Goal: Task Accomplishment & Management: Manage account settings

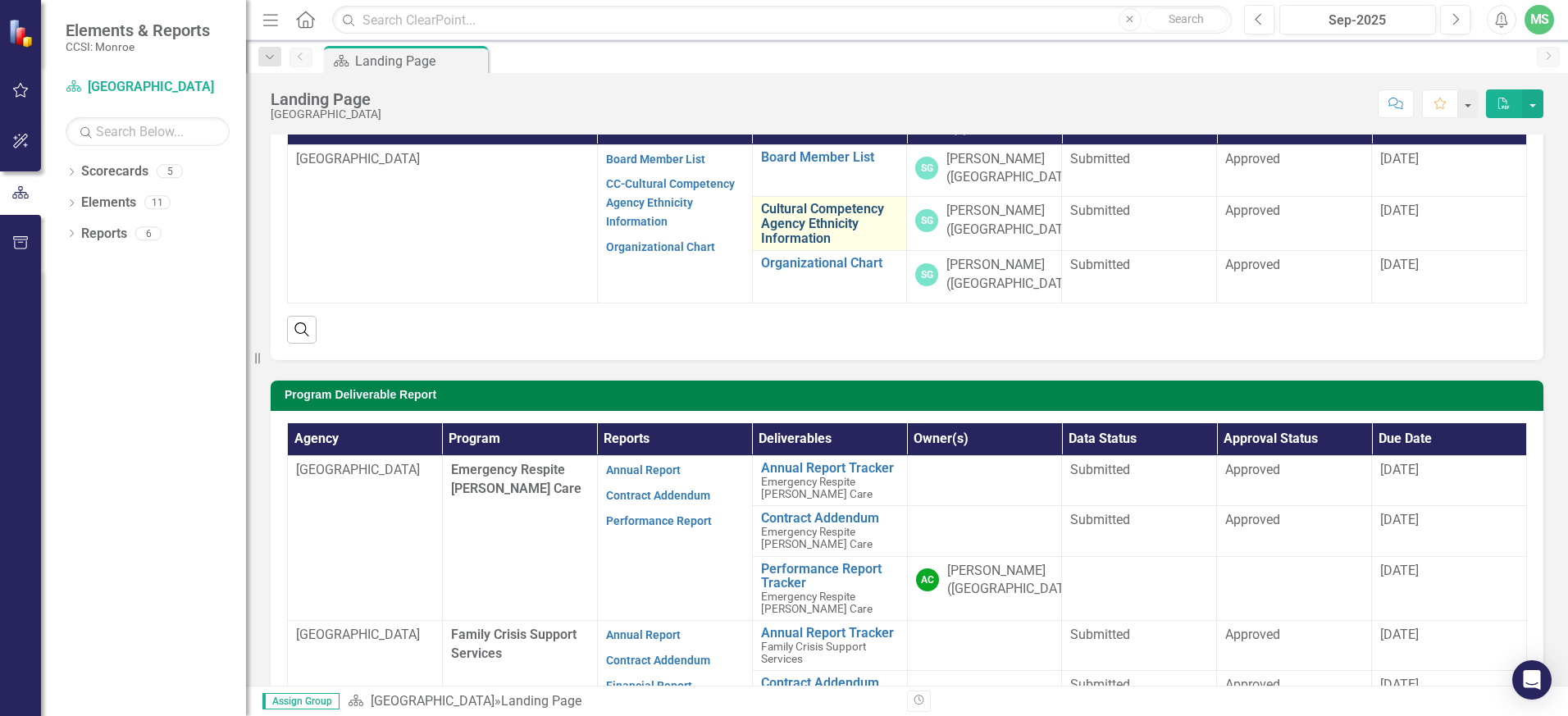
scroll to position [328, 0]
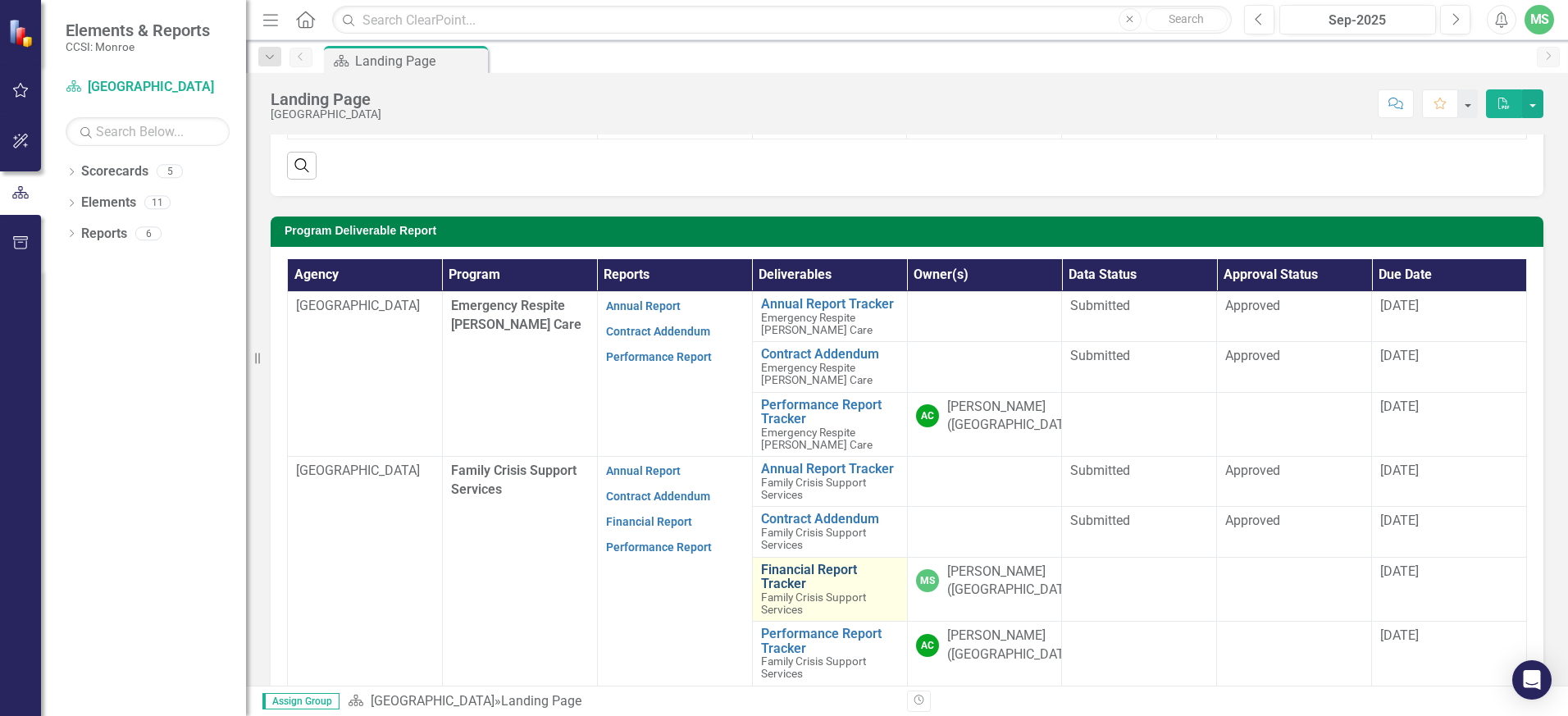
click at [767, 575] on link "Financial Report Tracker" at bounding box center [830, 577] width 138 height 29
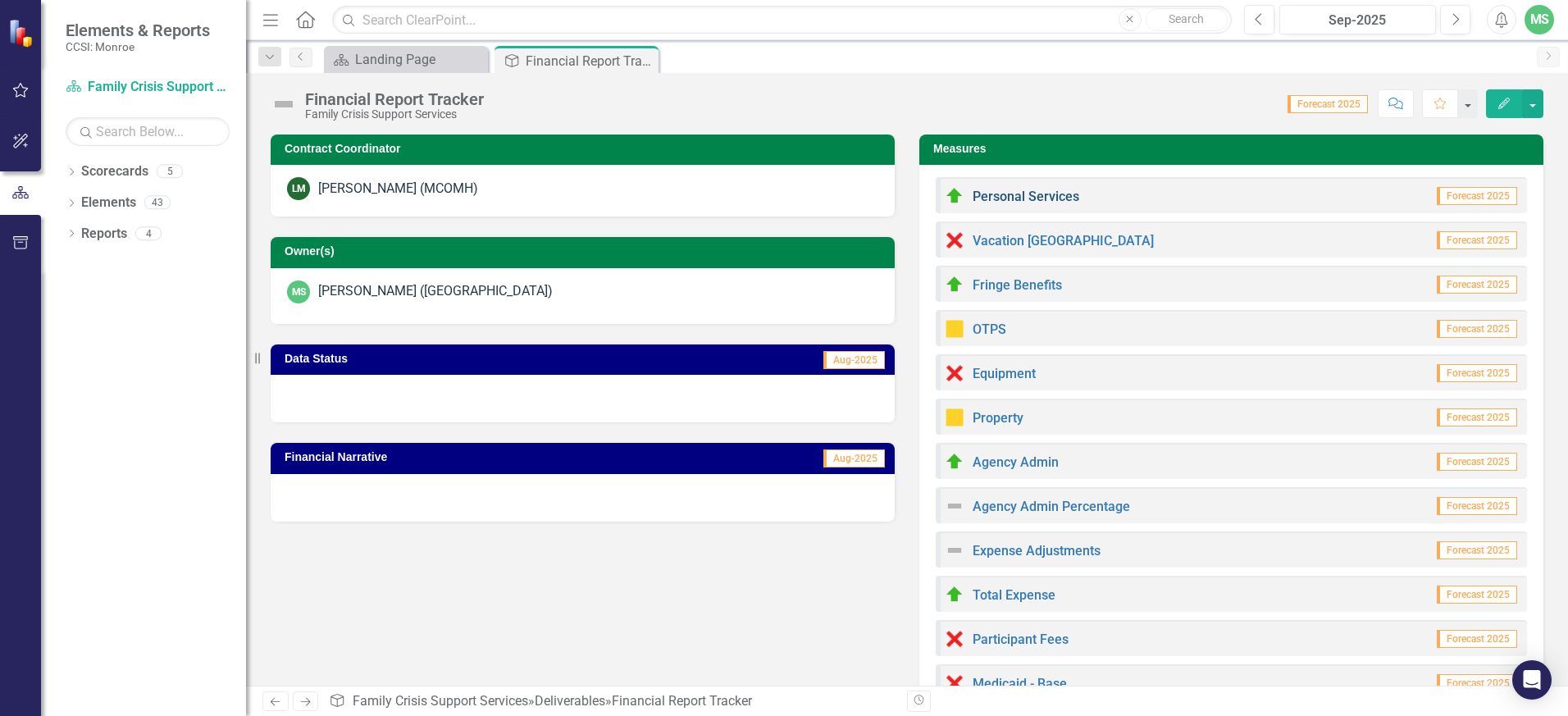
click at [998, 195] on link "Personal Services" at bounding box center [1026, 196] width 107 height 16
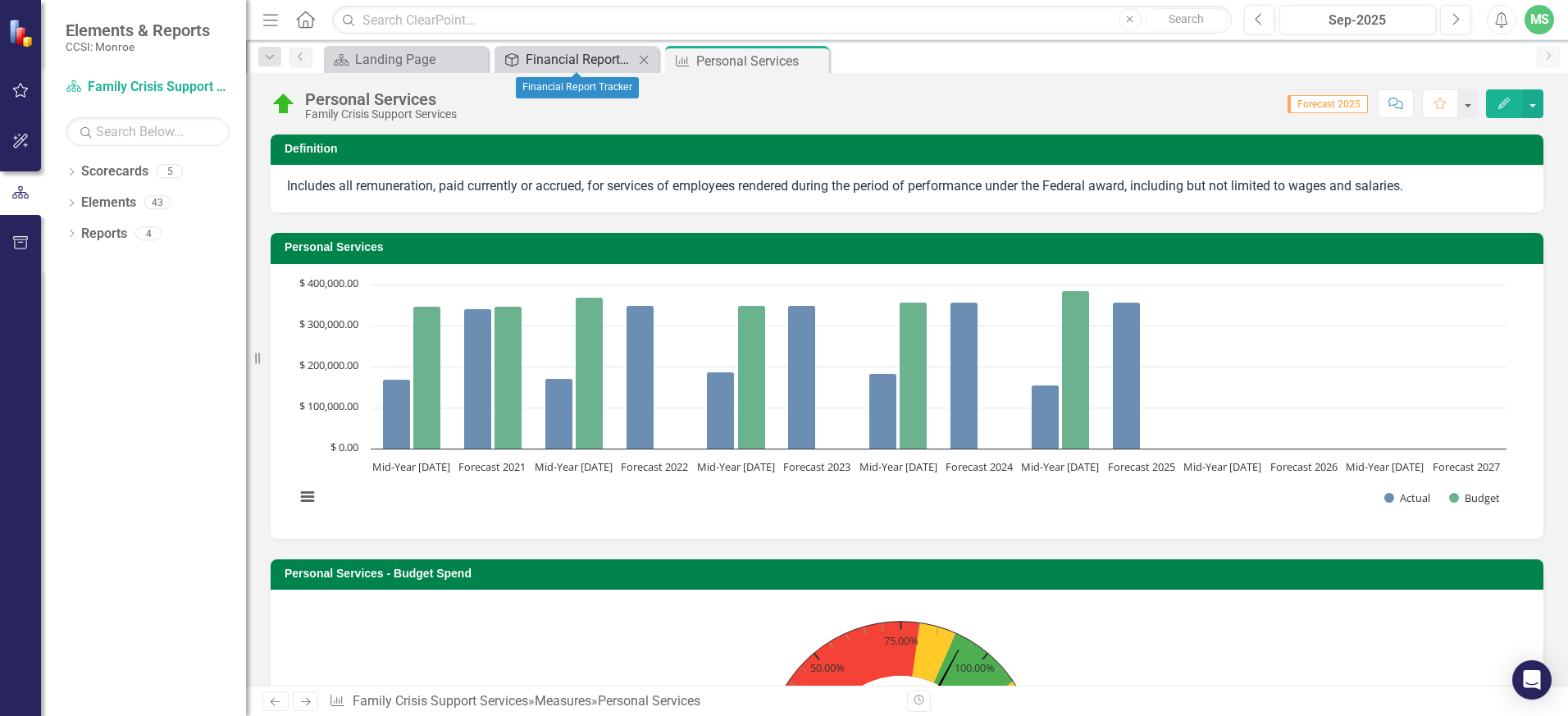
click at [548, 60] on div "Financial Report Tracker" at bounding box center [579, 59] width 108 height 20
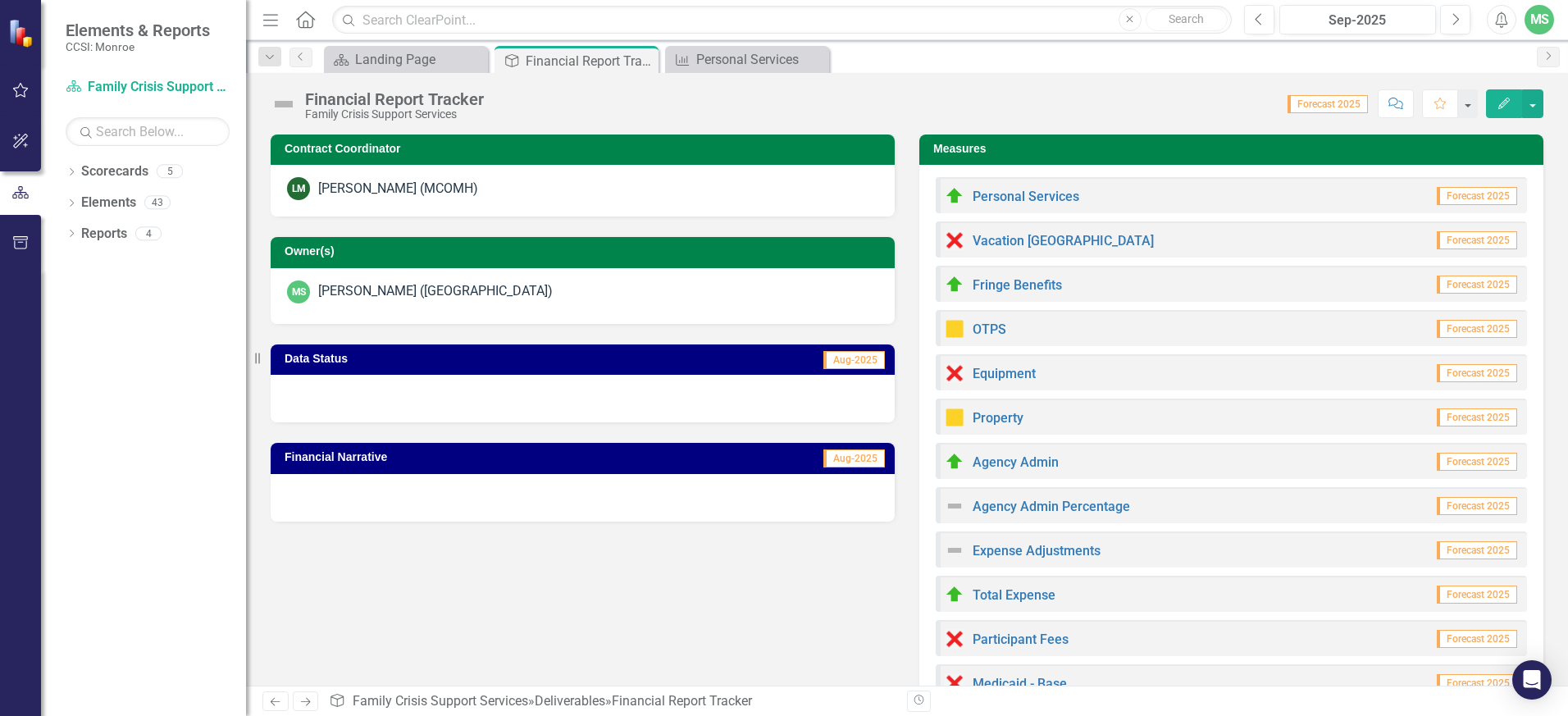
click at [303, 18] on icon "Home" at bounding box center [305, 19] width 21 height 17
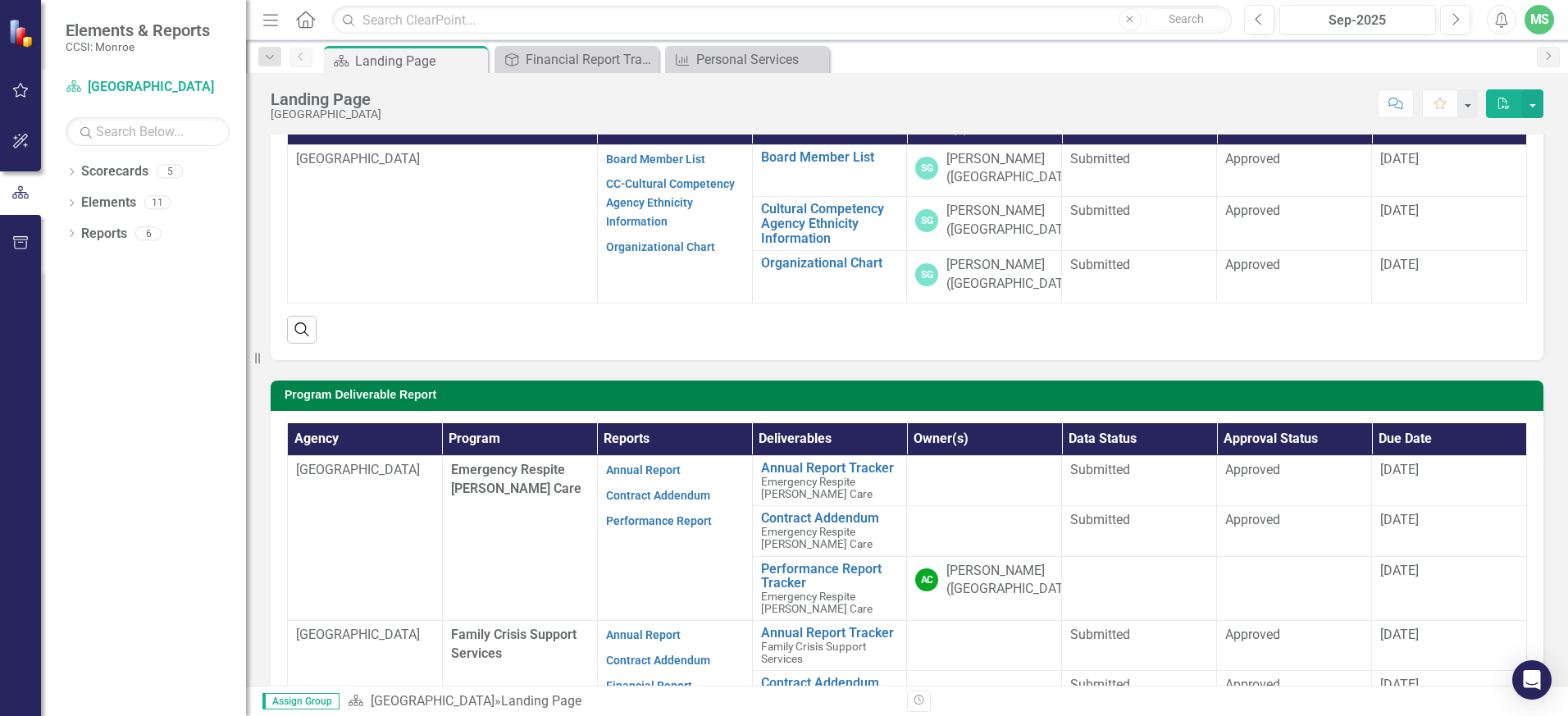
scroll to position [328, 0]
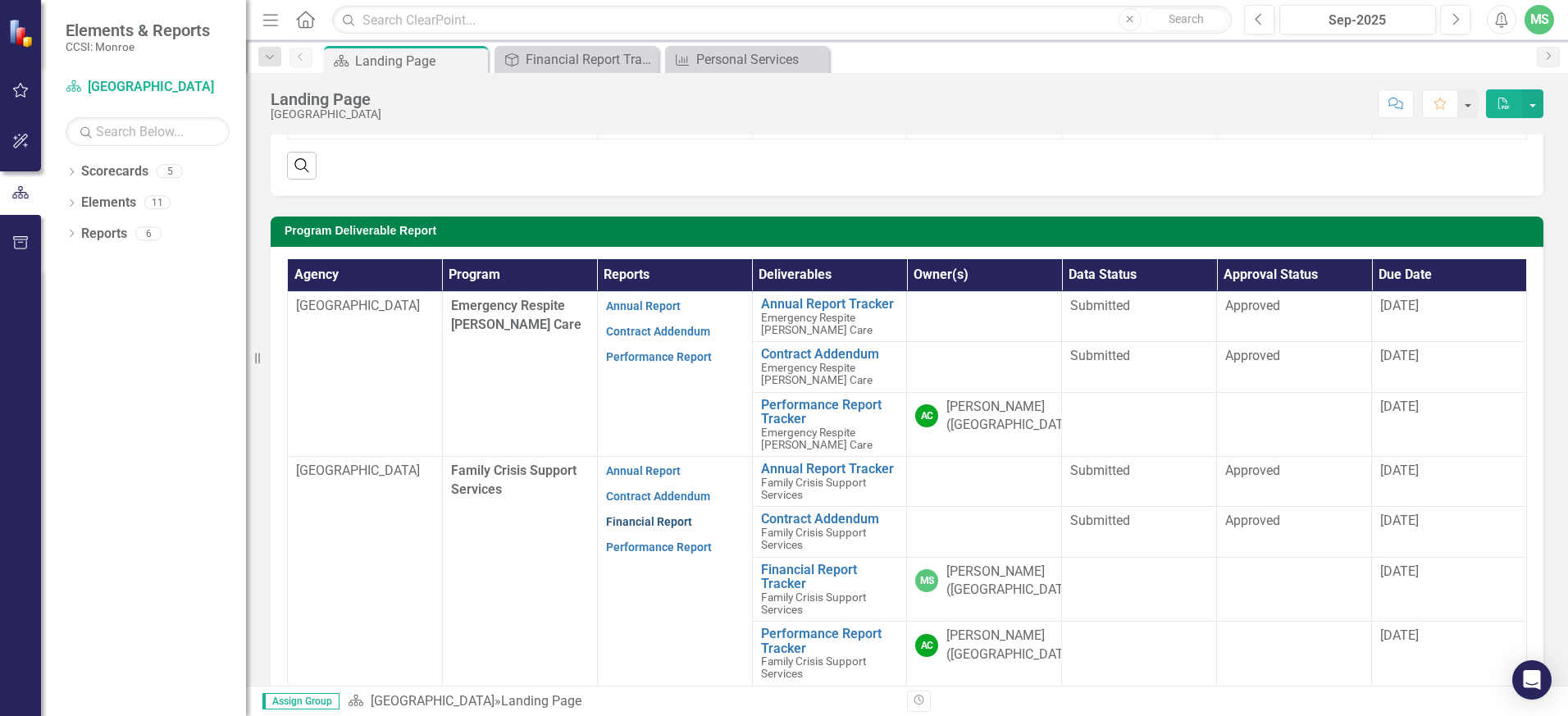
click at [644, 520] on link "Financial Report" at bounding box center [649, 522] width 86 height 14
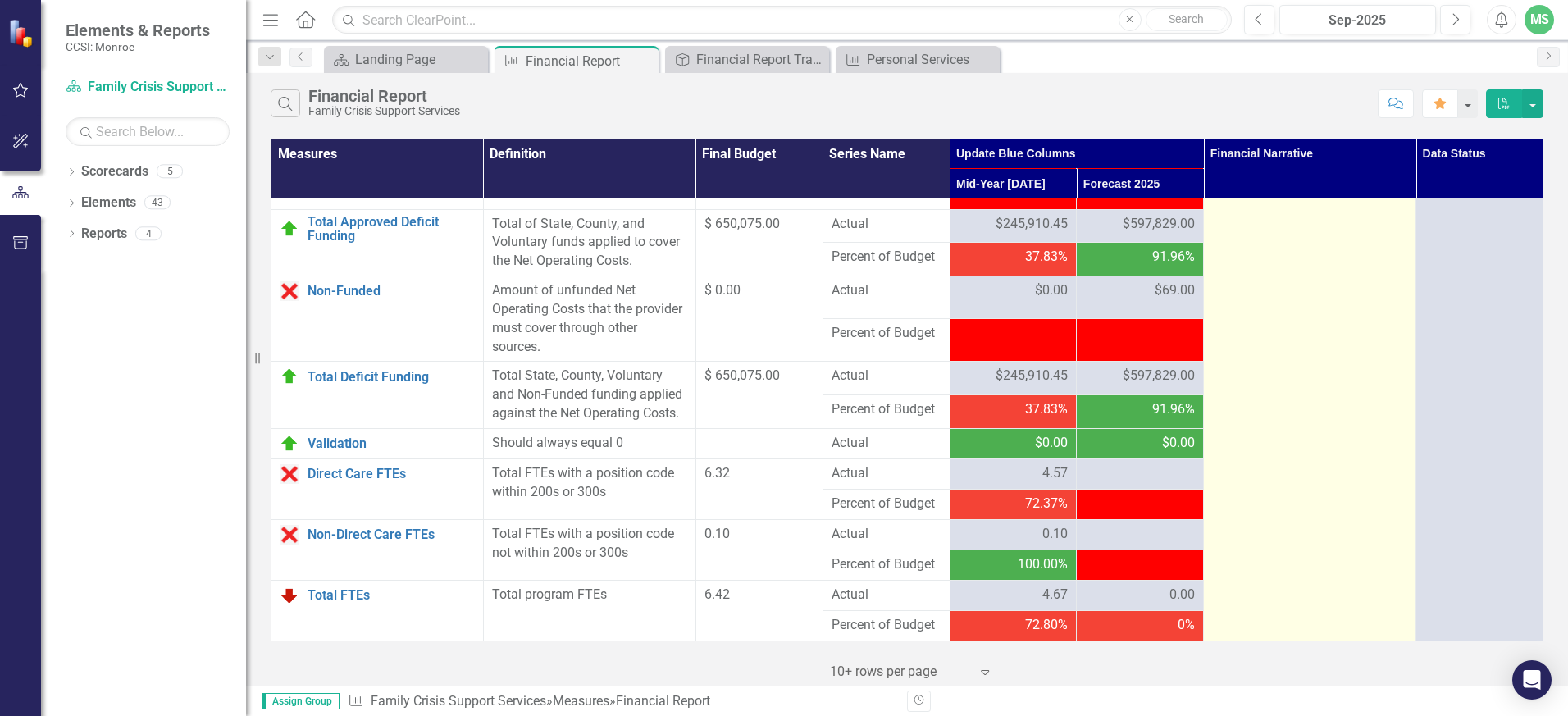
scroll to position [2098, 0]
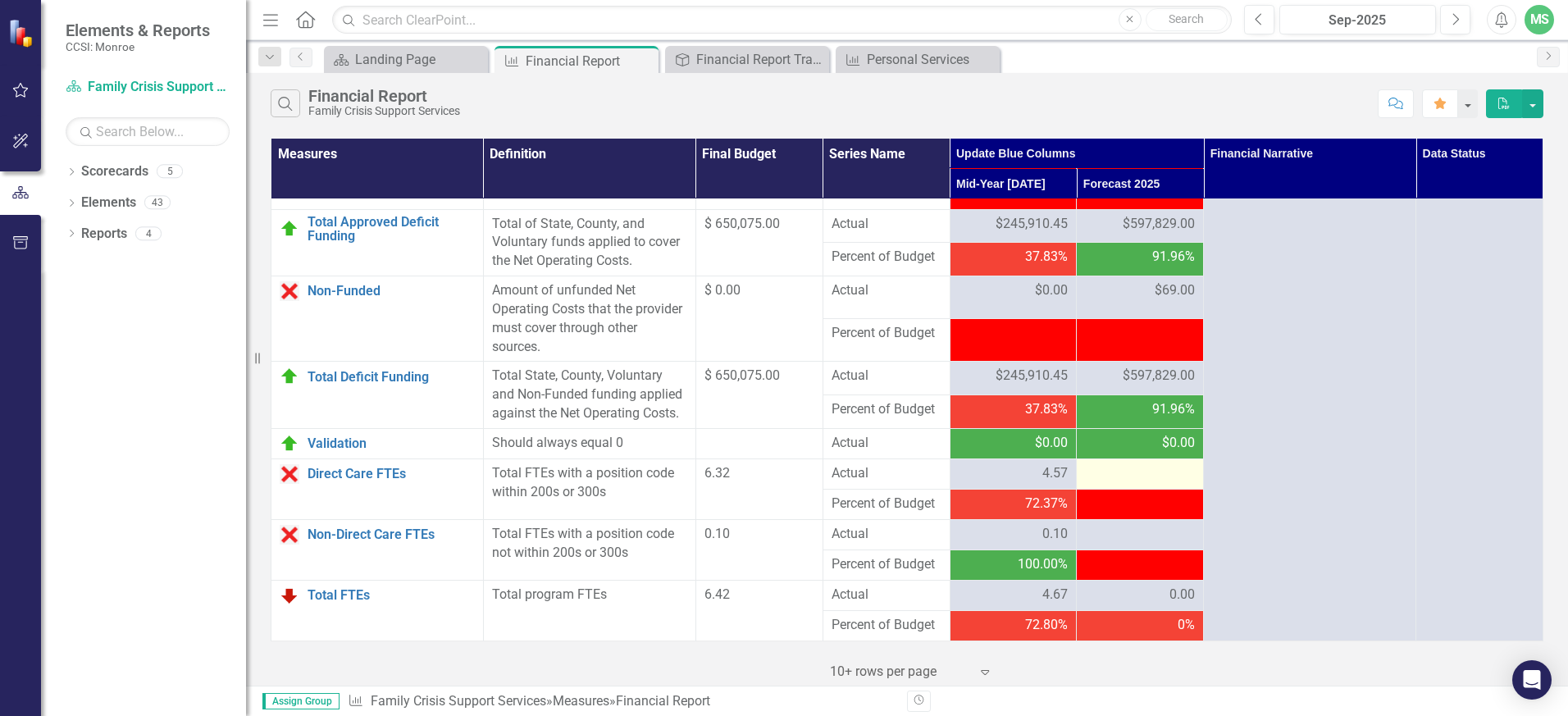
click at [1143, 471] on div at bounding box center [1140, 474] width 110 height 19
click at [1112, 474] on div at bounding box center [1140, 474] width 110 height 19
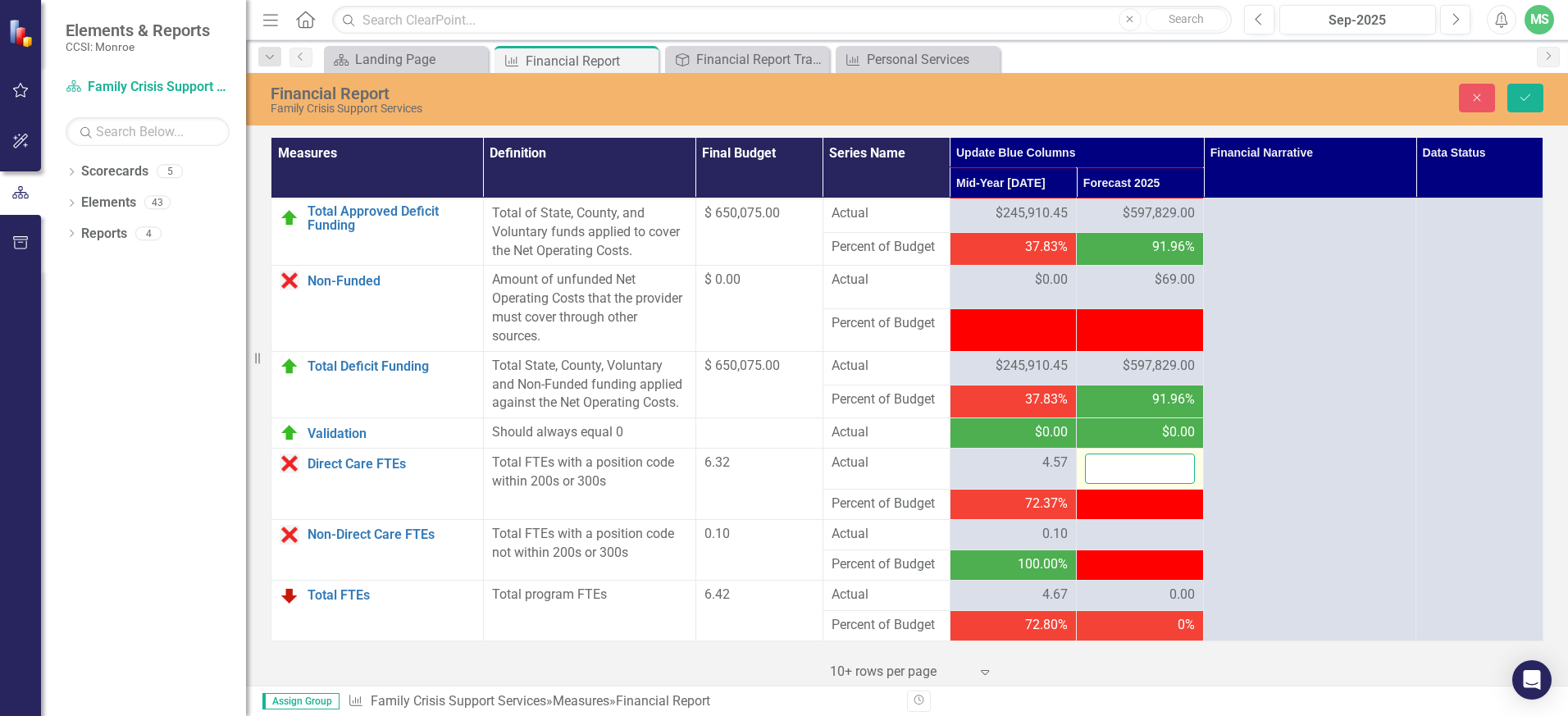
click at [1110, 475] on input "number" at bounding box center [1140, 468] width 110 height 30
type input "6.57"
click at [1104, 542] on div at bounding box center [1140, 534] width 110 height 19
click at [1094, 480] on input "6.57" at bounding box center [1140, 468] width 110 height 30
click at [1088, 477] on input "6.57" at bounding box center [1140, 468] width 110 height 30
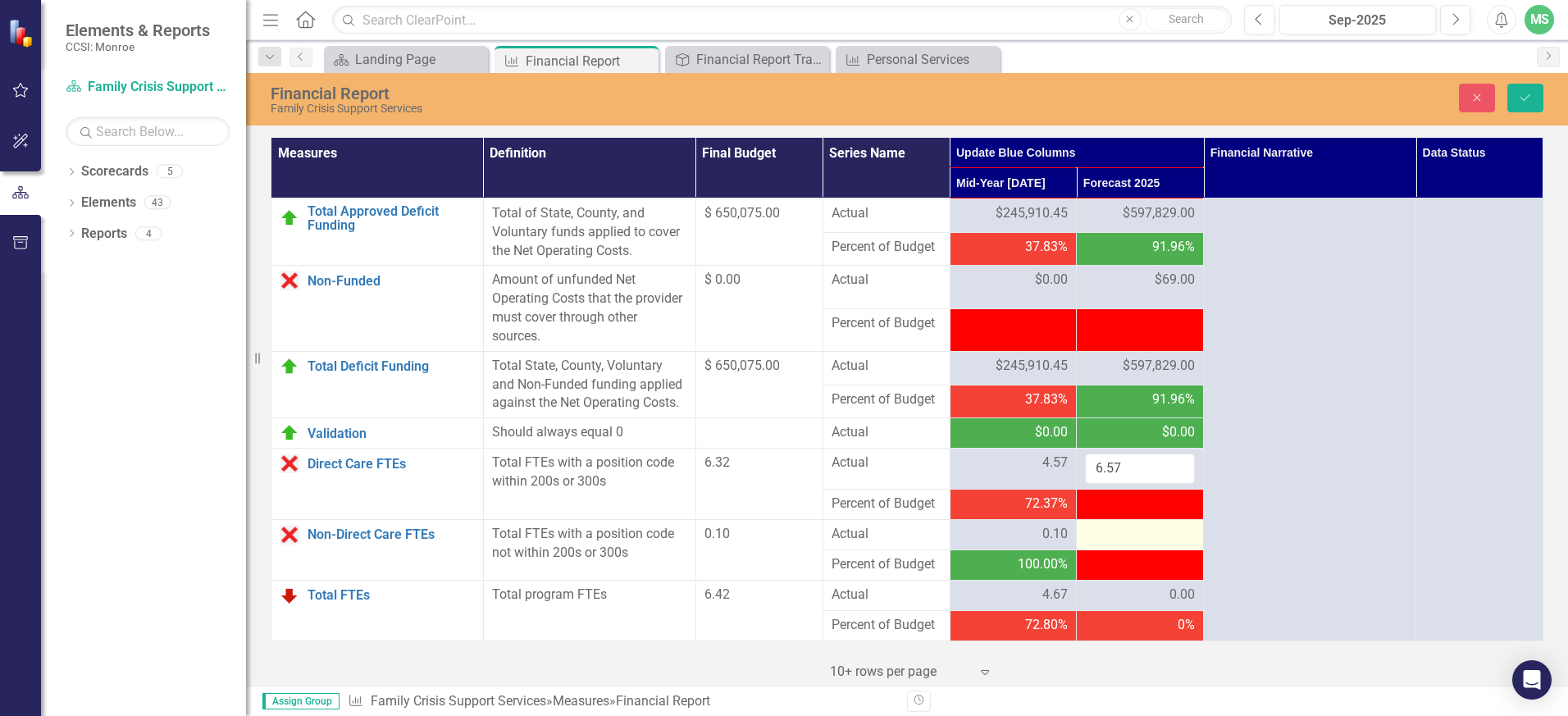
click at [1096, 540] on div at bounding box center [1140, 534] width 110 height 19
click at [1102, 544] on div at bounding box center [1140, 534] width 110 height 19
click at [1113, 544] on div at bounding box center [1140, 534] width 110 height 19
click at [1116, 544] on div at bounding box center [1140, 534] width 110 height 19
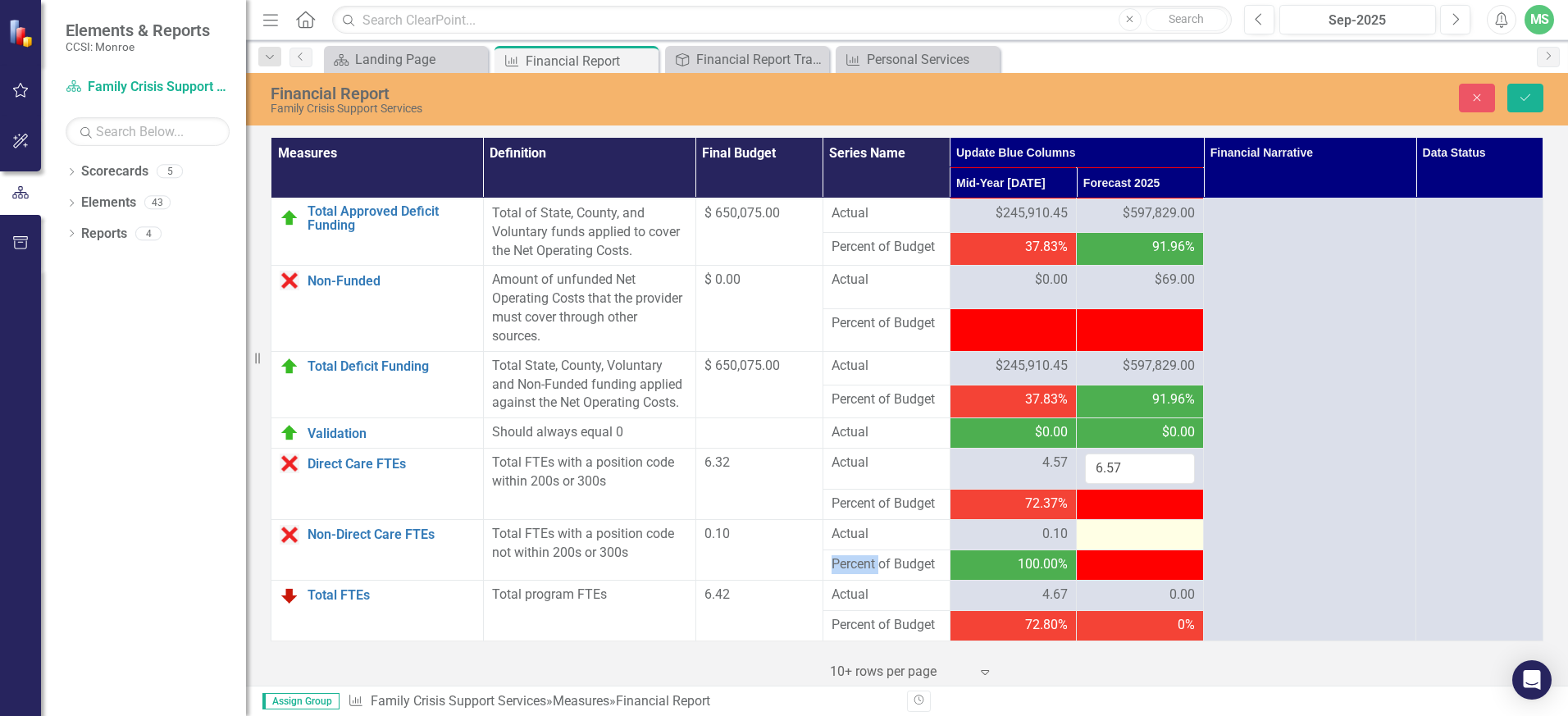
click at [1116, 544] on div at bounding box center [1140, 534] width 110 height 19
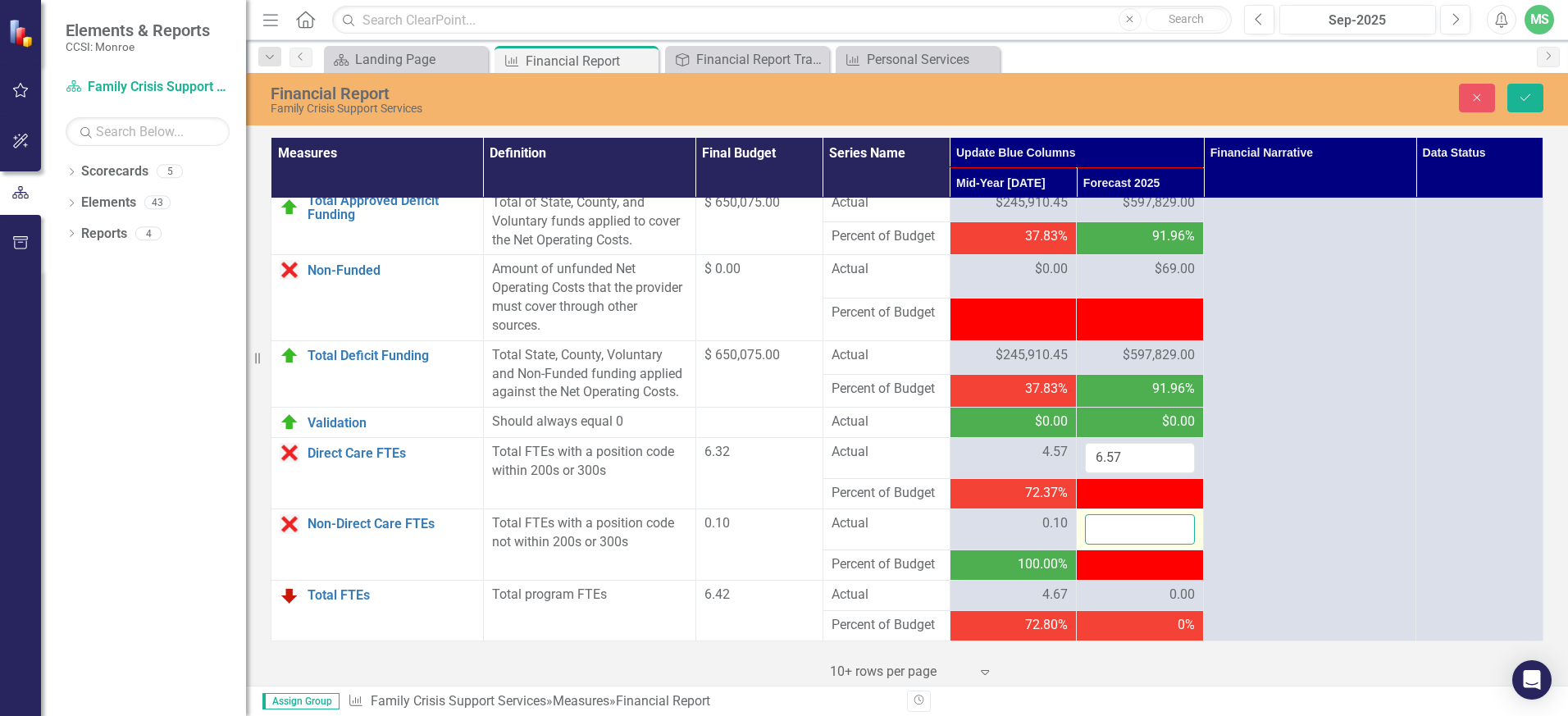
drag, startPoint x: 1116, startPoint y: 548, endPoint x: 1101, endPoint y: 546, distance: 15.1
click at [1101, 544] on input "number" at bounding box center [1140, 528] width 110 height 30
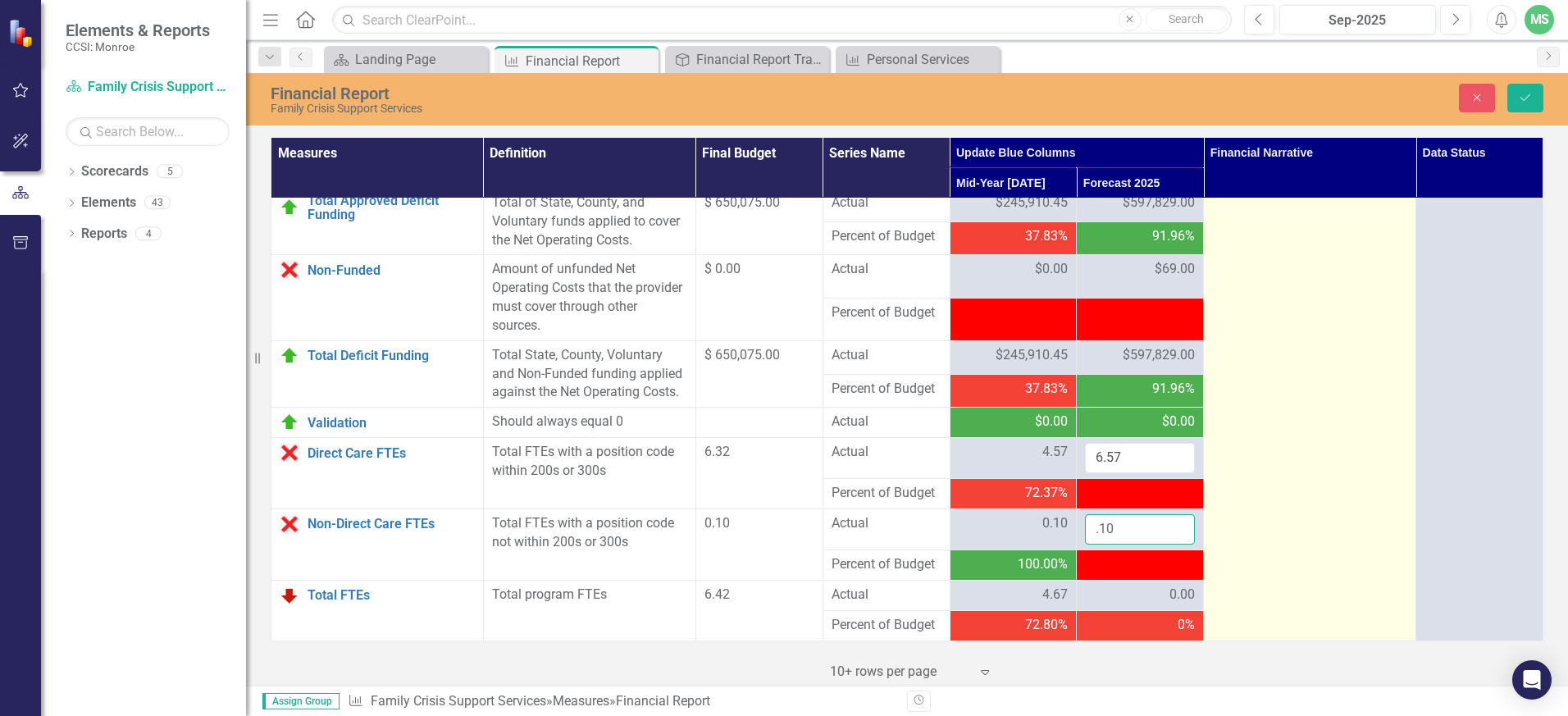
type input ".10"
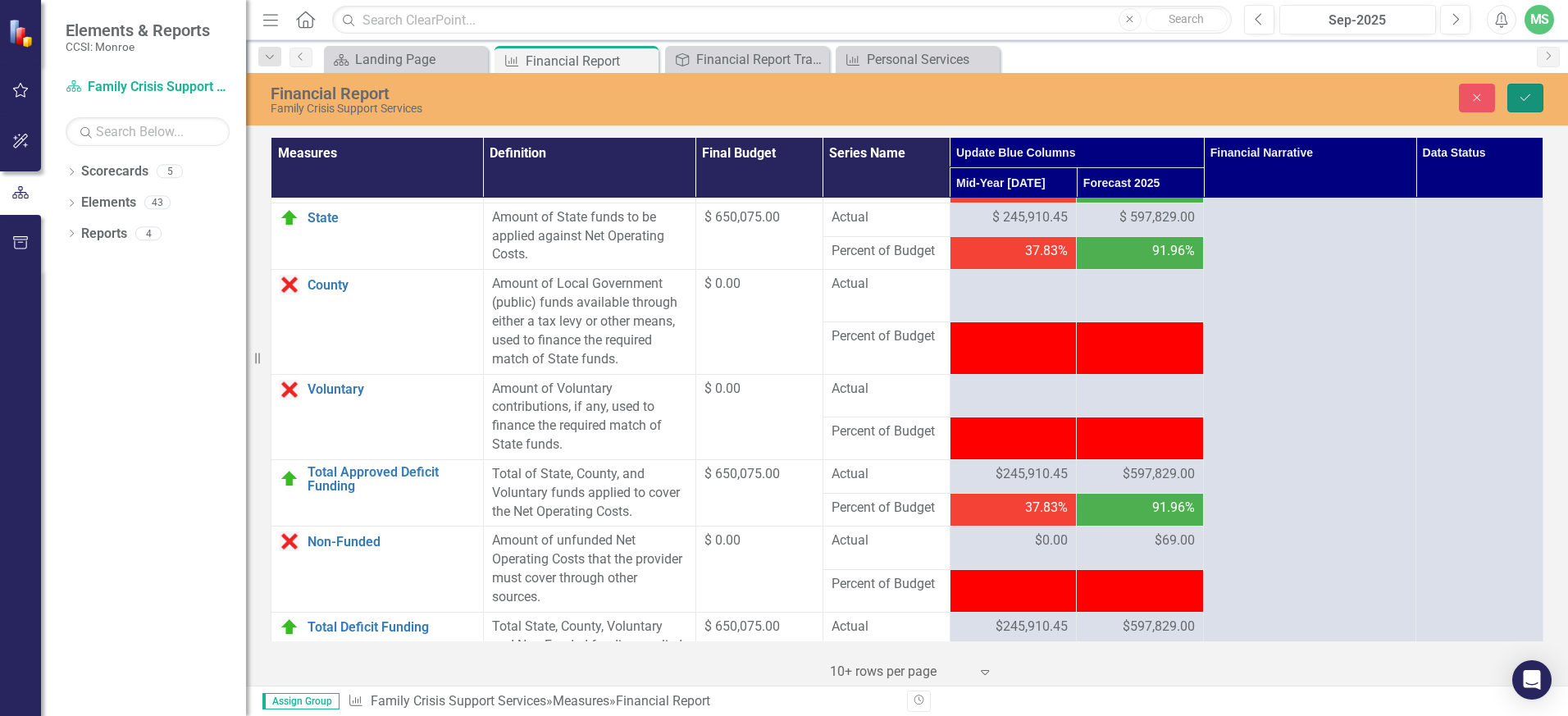
click at [1525, 90] on button "Save" at bounding box center [1524, 98] width 36 height 29
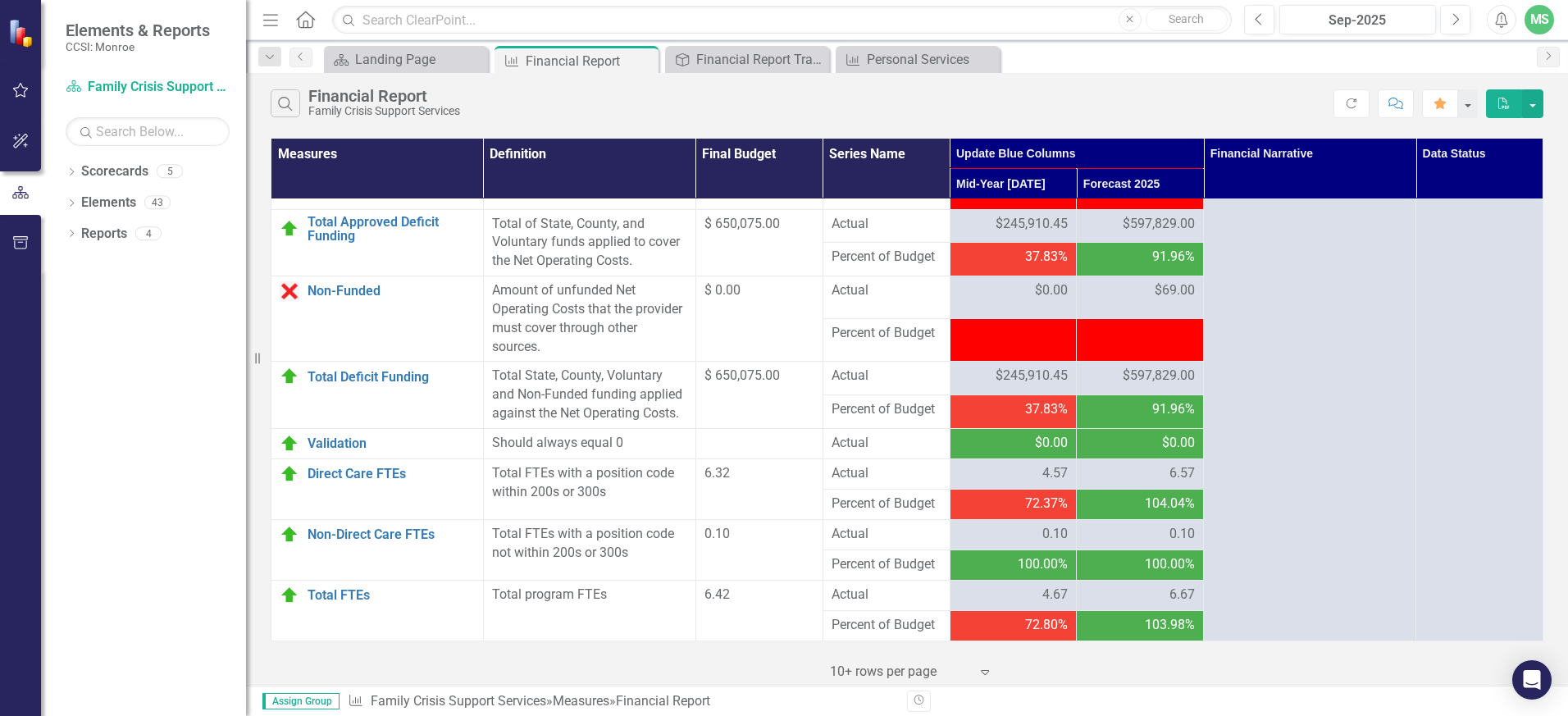
scroll to position [2098, 0]
click at [1152, 475] on div "6.57" at bounding box center [1140, 473] width 110 height 18
click at [1150, 475] on div "6.57" at bounding box center [1140, 473] width 110 height 18
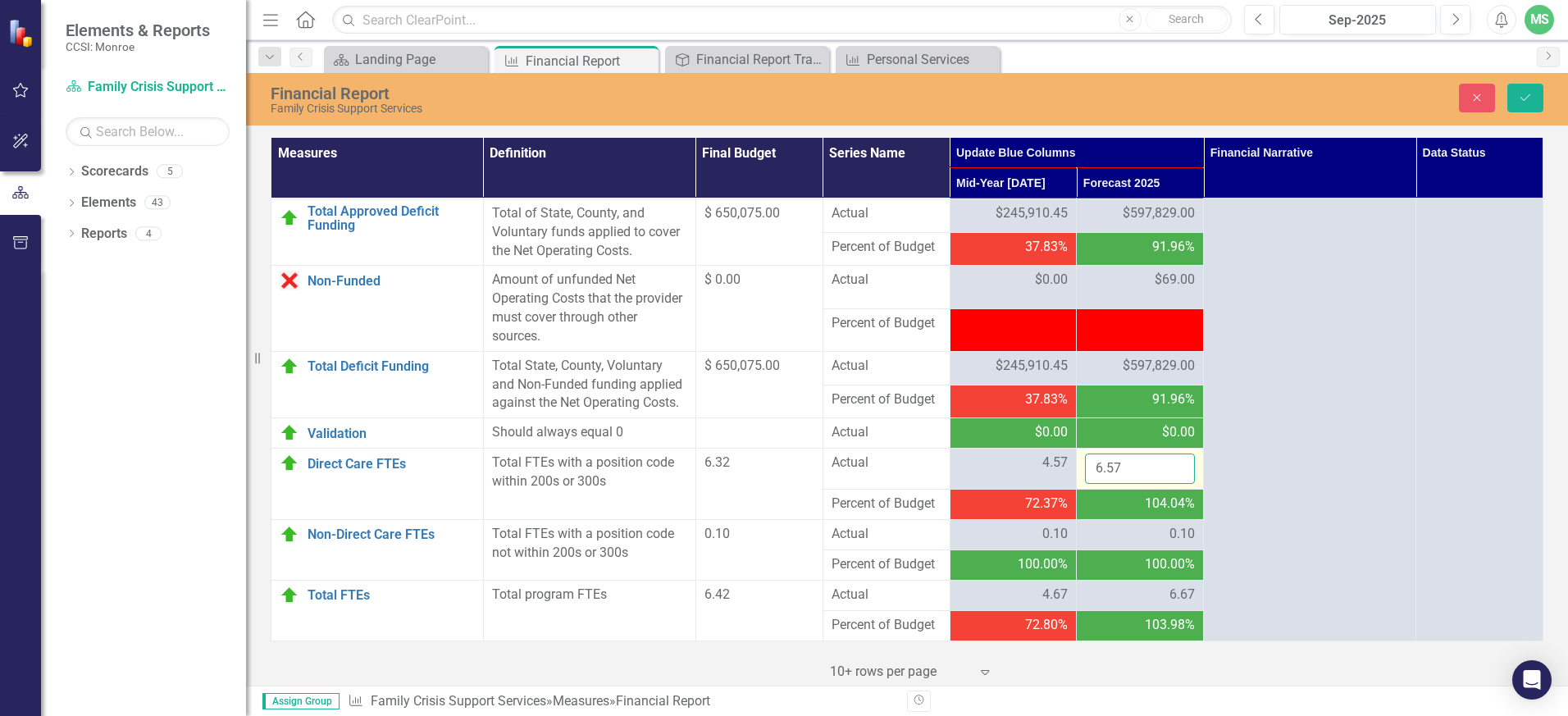
drag, startPoint x: 1150, startPoint y: 475, endPoint x: 1128, endPoint y: 477, distance: 22.1
click at [1128, 477] on input "6.57" at bounding box center [1140, 468] width 110 height 30
drag, startPoint x: 1127, startPoint y: 477, endPoint x: 1081, endPoint y: 477, distance: 46.0
click at [1085, 477] on input "6.57" at bounding box center [1140, 468] width 110 height 30
type input "6.15"
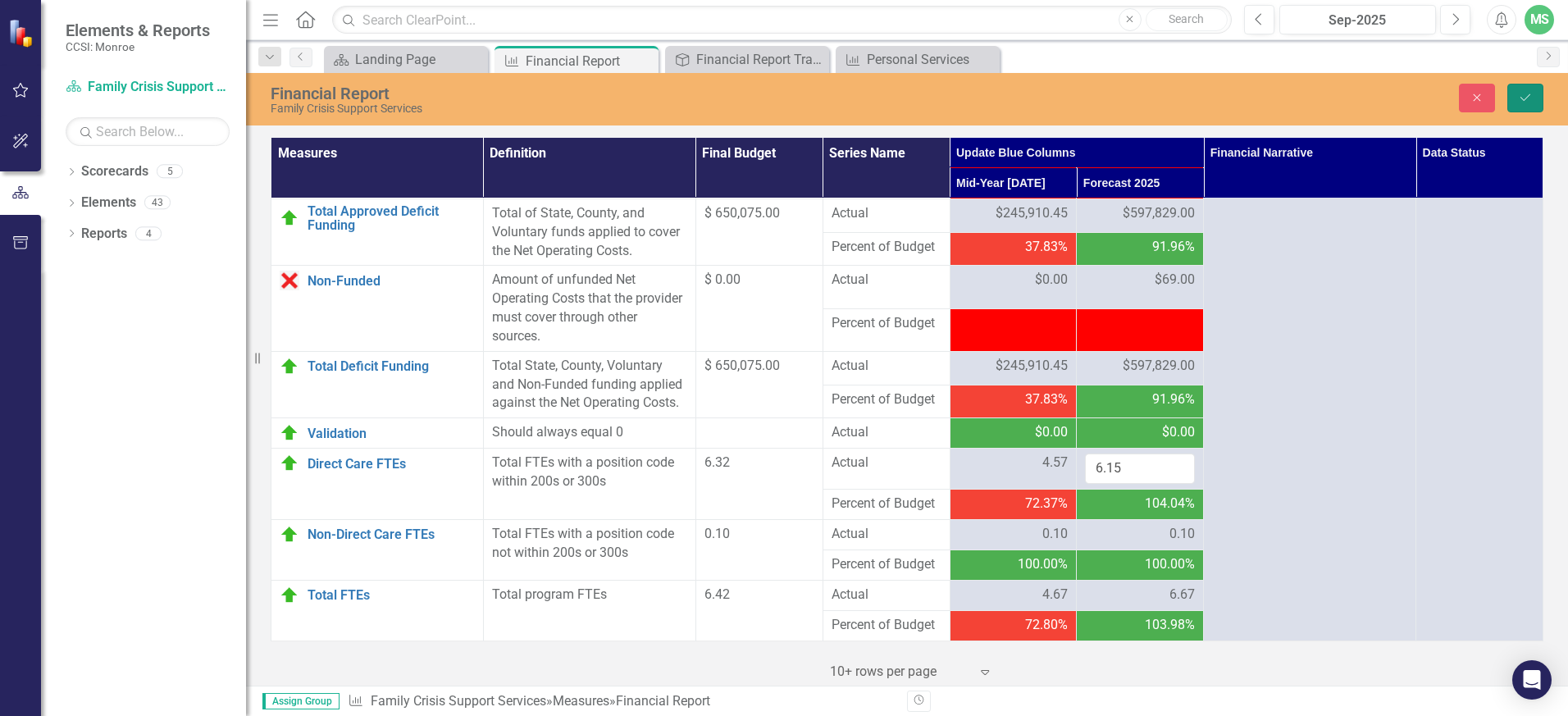
click at [1518, 93] on icon "Save" at bounding box center [1524, 98] width 15 height 12
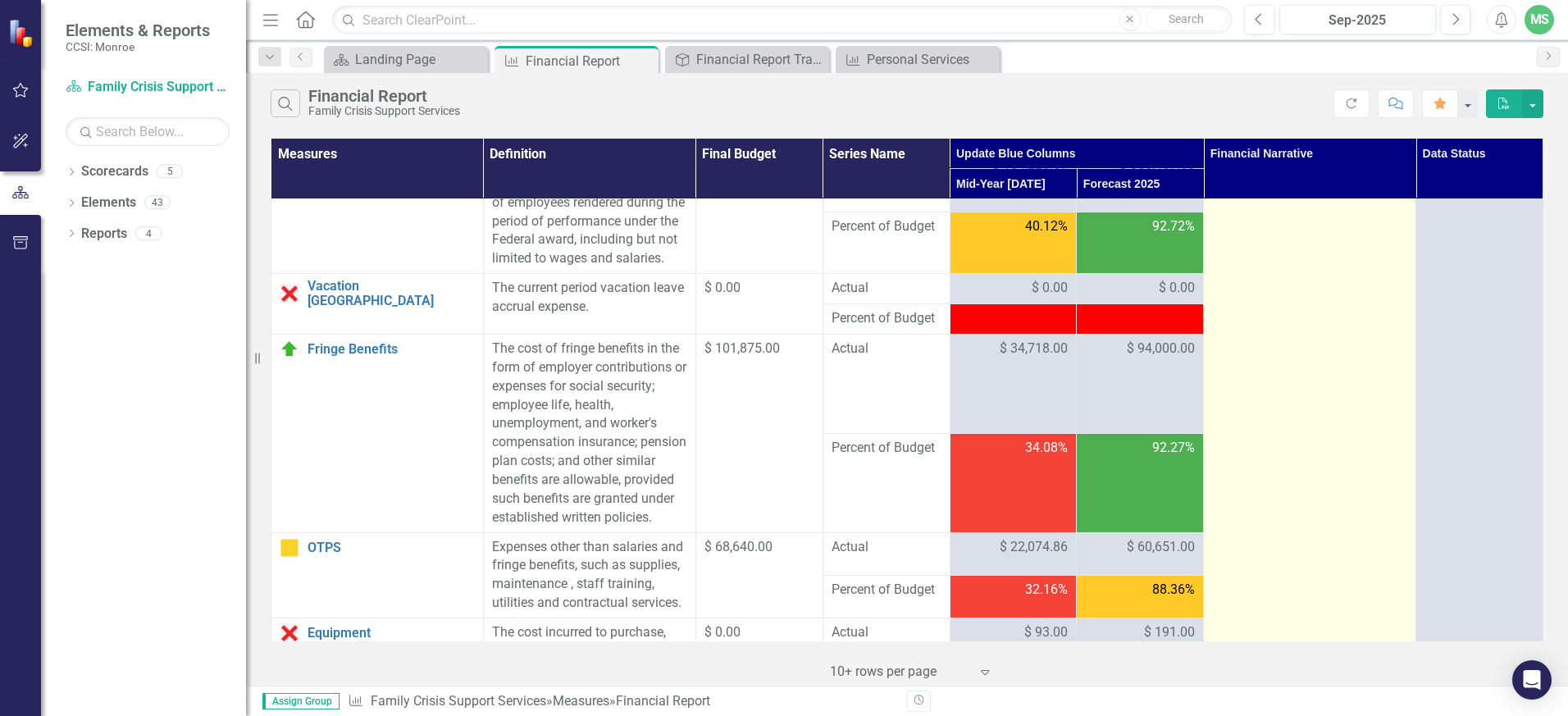
scroll to position [0, 0]
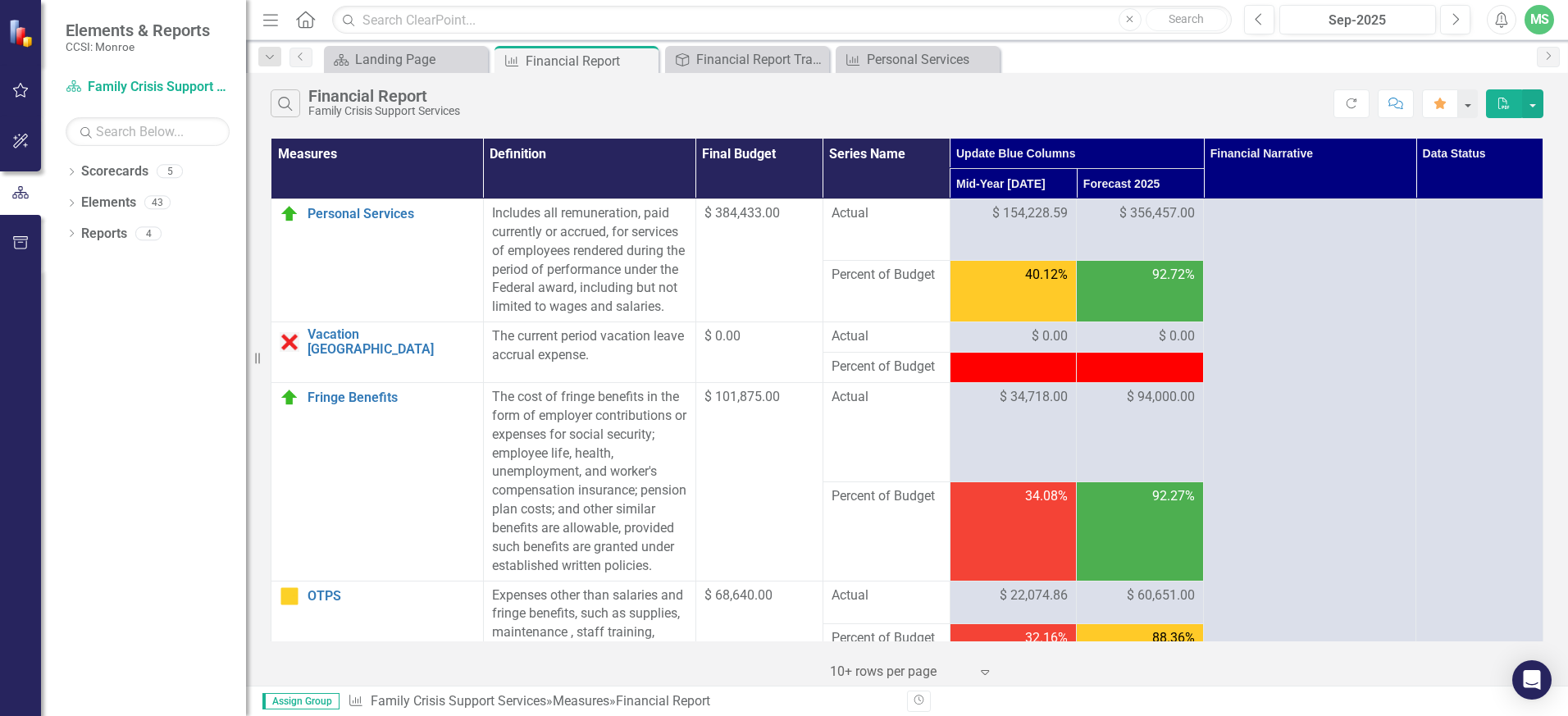
click at [1475, 157] on th "Data Status" at bounding box center [1480, 169] width 127 height 60
click at [1450, 153] on th "Data Status" at bounding box center [1480, 169] width 127 height 60
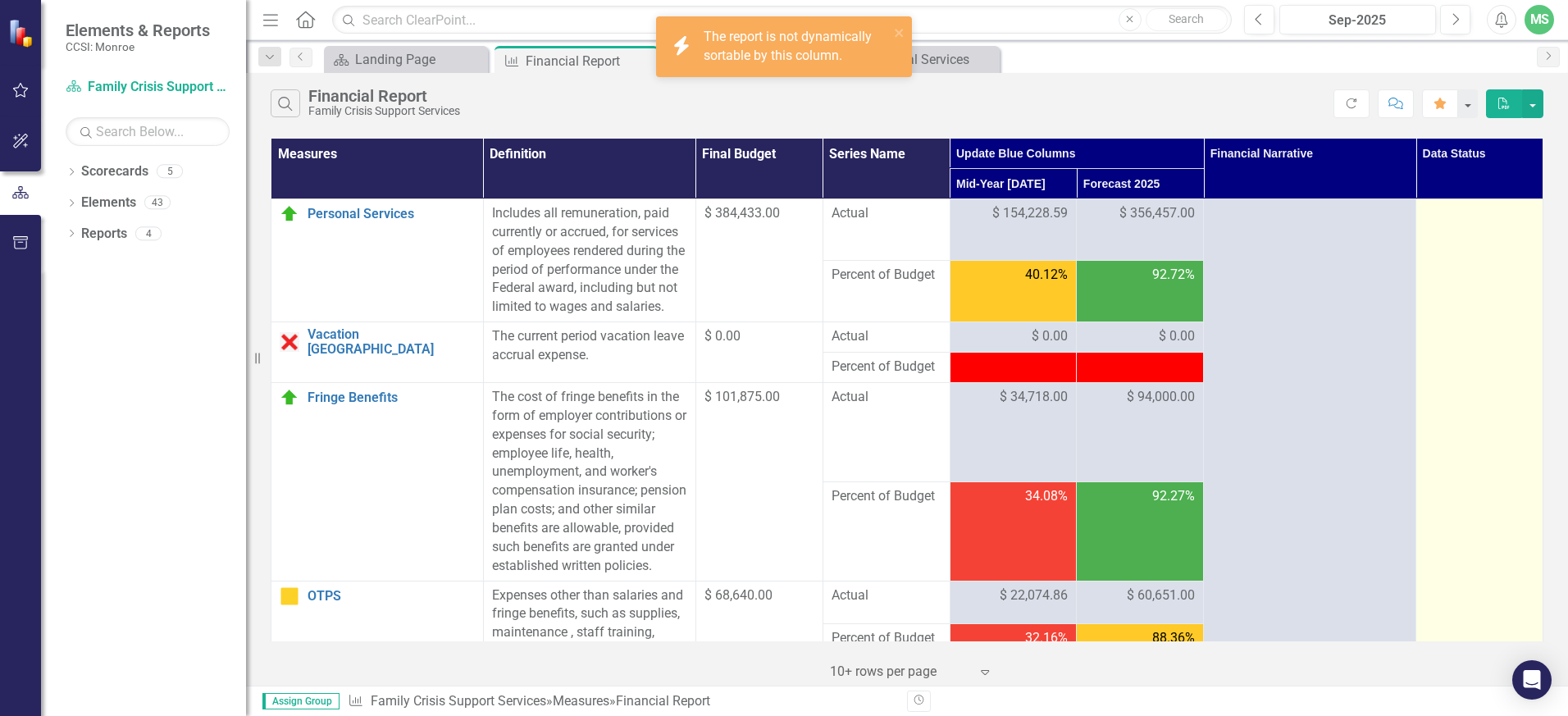
click at [1458, 206] on div at bounding box center [1479, 214] width 110 height 19
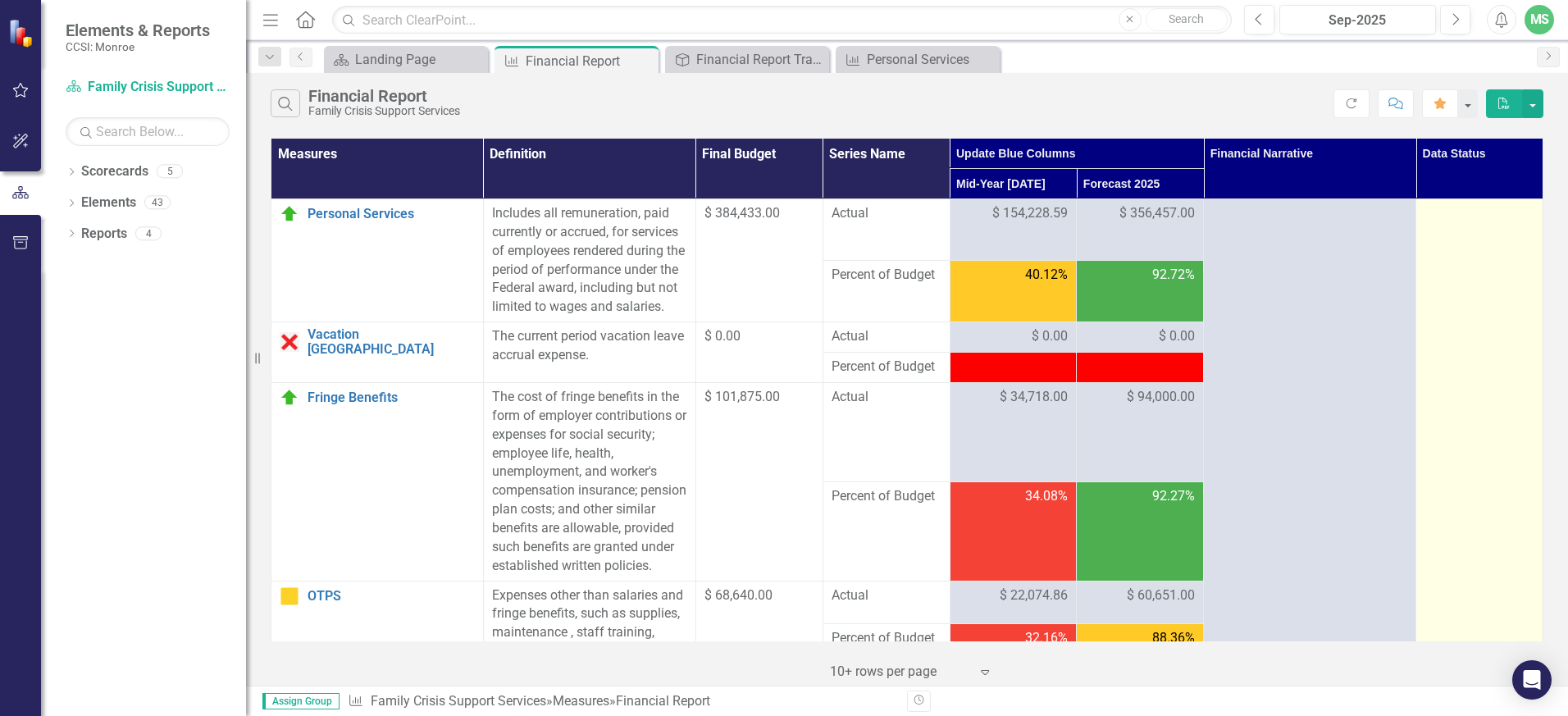
click at [1454, 217] on div at bounding box center [1479, 214] width 110 height 19
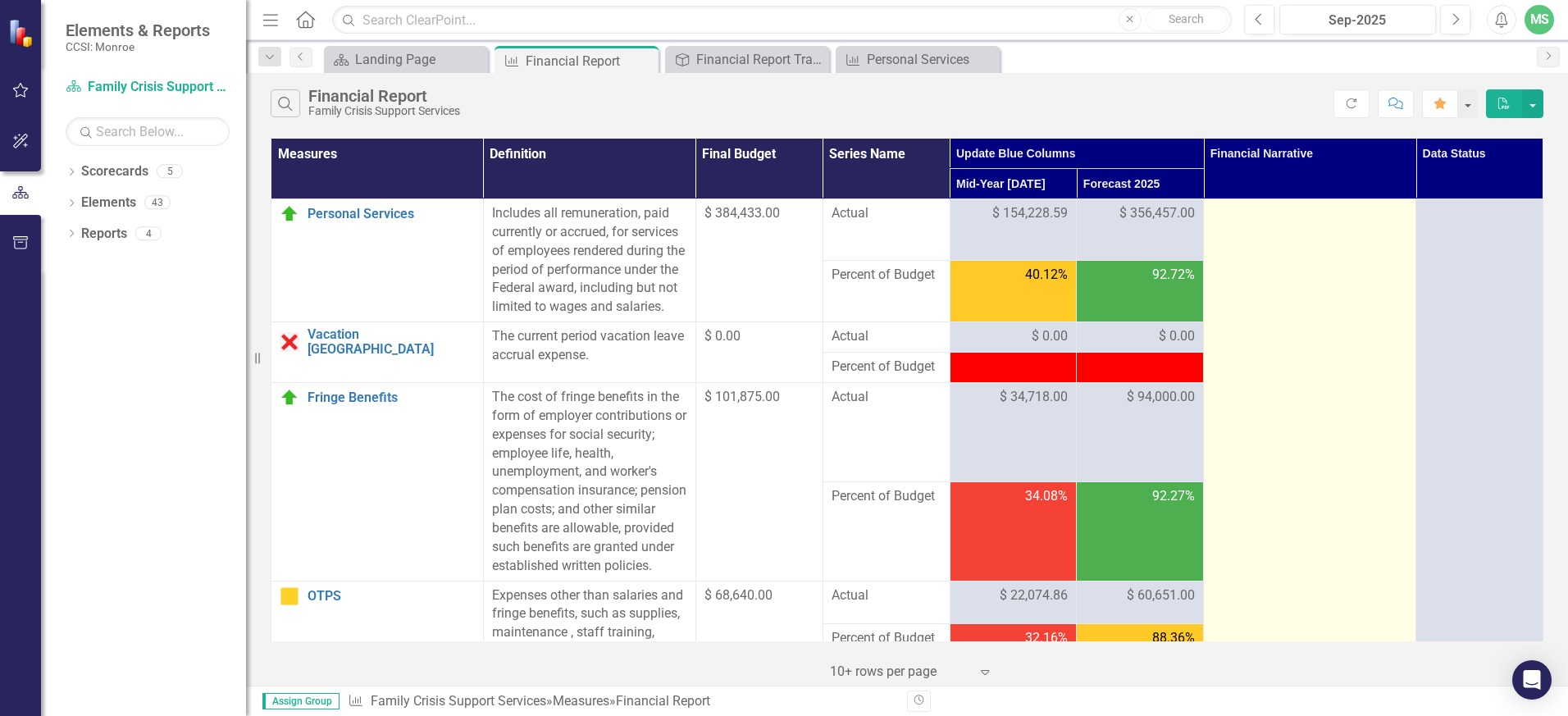
click at [1233, 214] on div at bounding box center [1310, 214] width 195 height 19
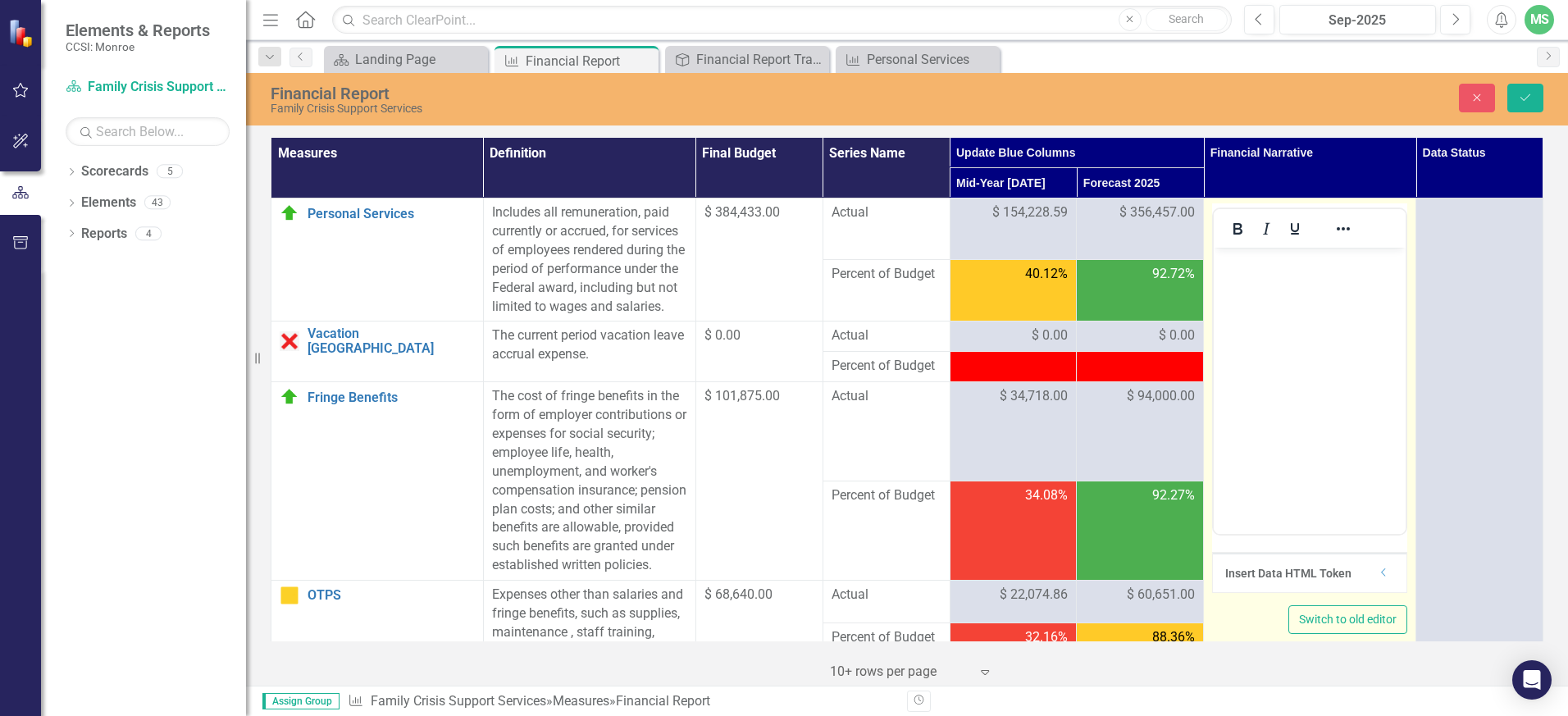
click at [1246, 261] on p "Rich Text Area. Press ALT-0 for help." at bounding box center [1309, 261] width 184 height 19
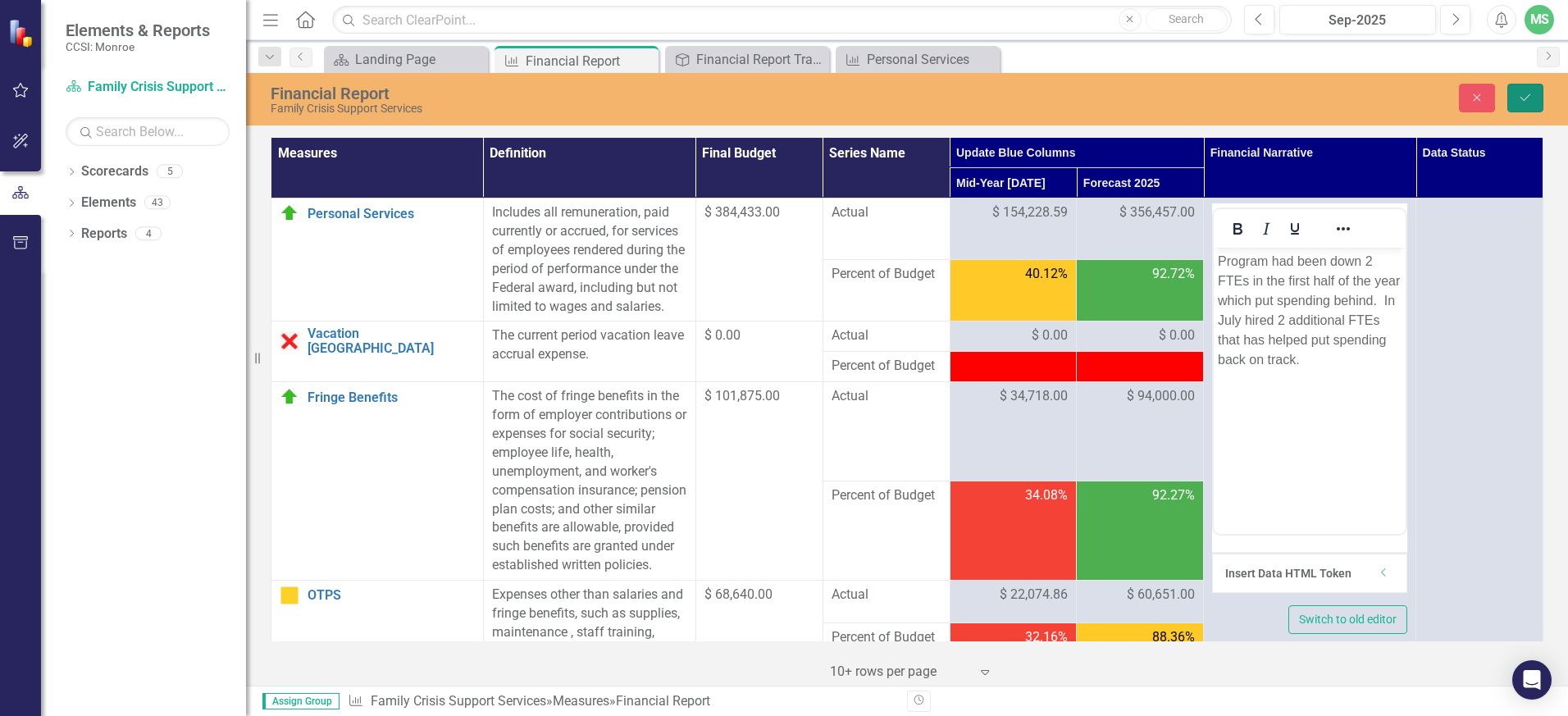
click at [1522, 97] on icon "Save" at bounding box center [1524, 98] width 15 height 12
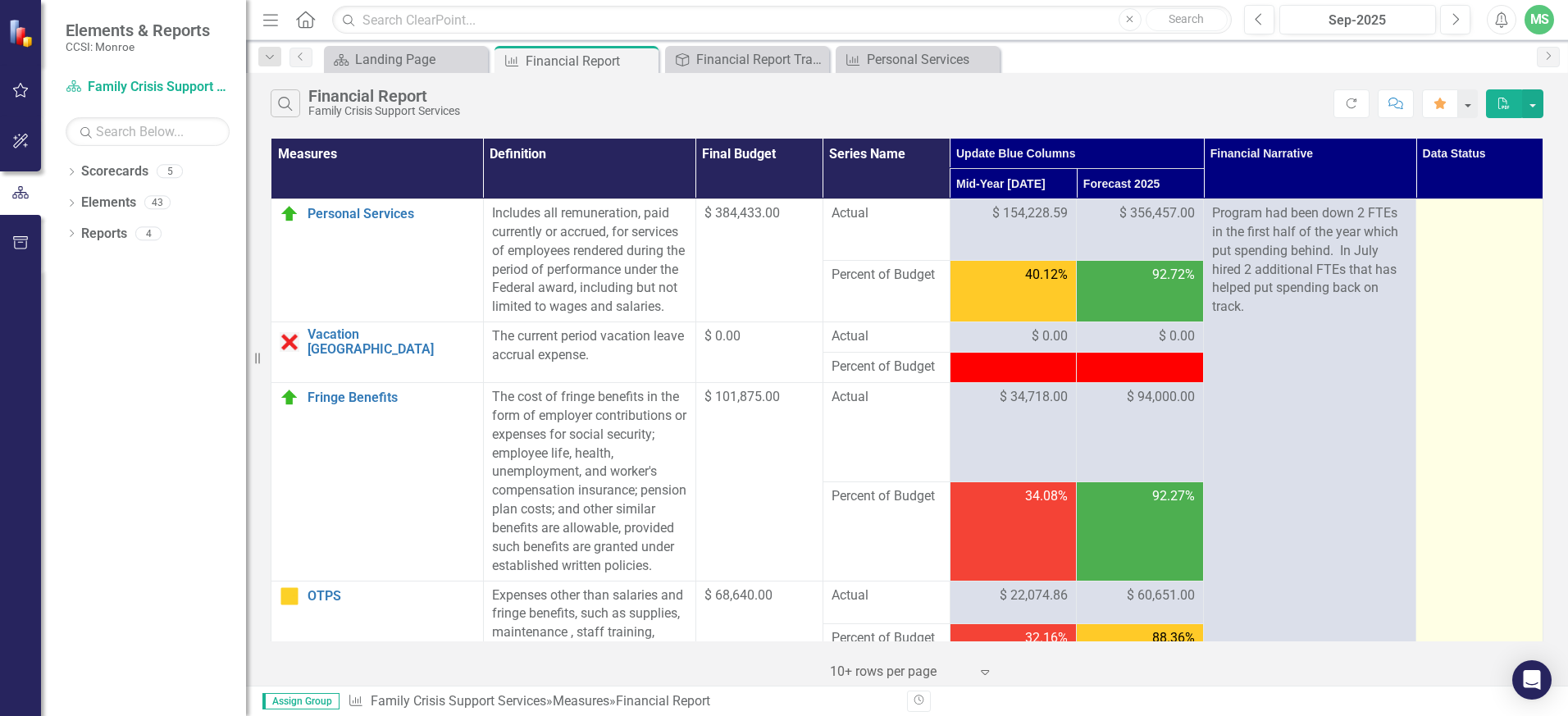
click at [1450, 215] on div at bounding box center [1479, 214] width 110 height 19
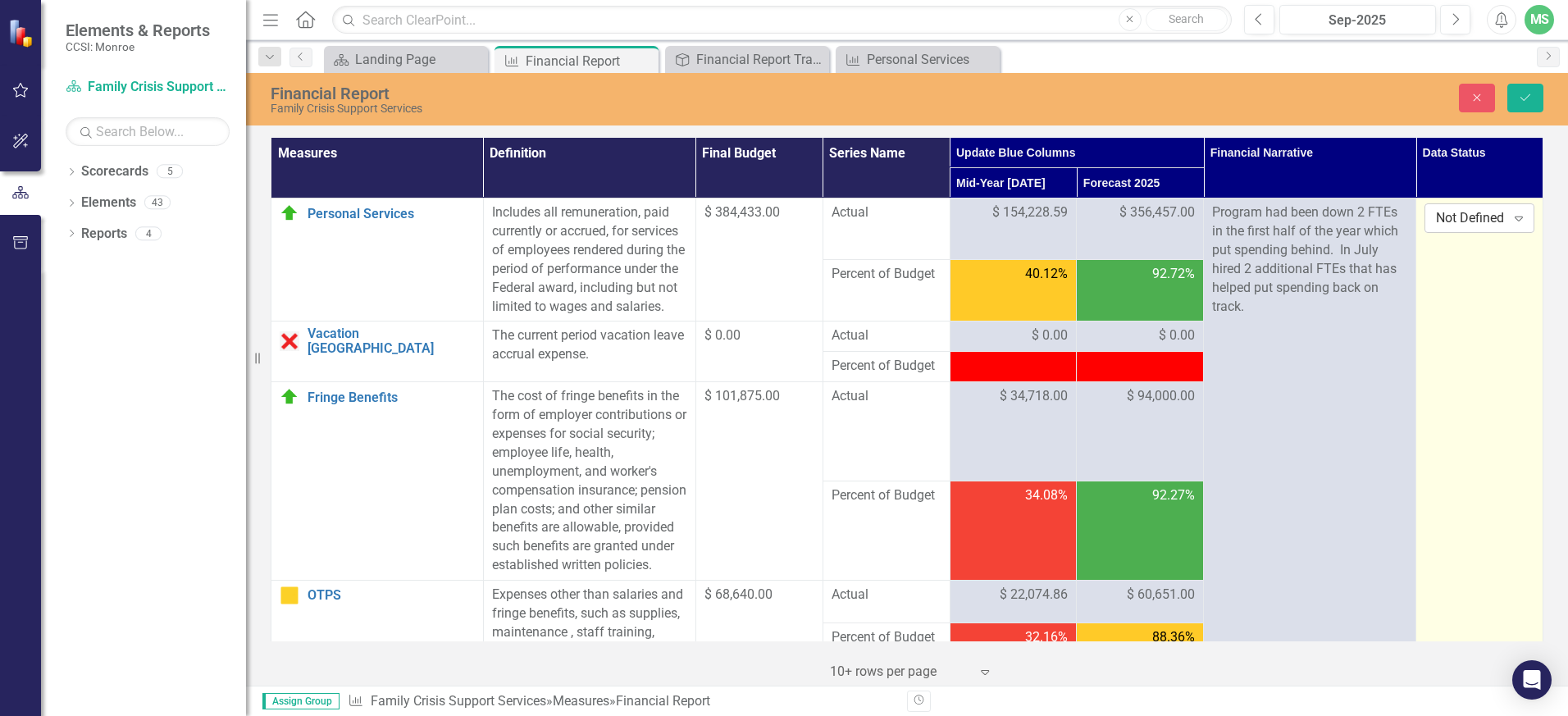
click at [1450, 215] on div "Not Defined" at bounding box center [1470, 218] width 69 height 18
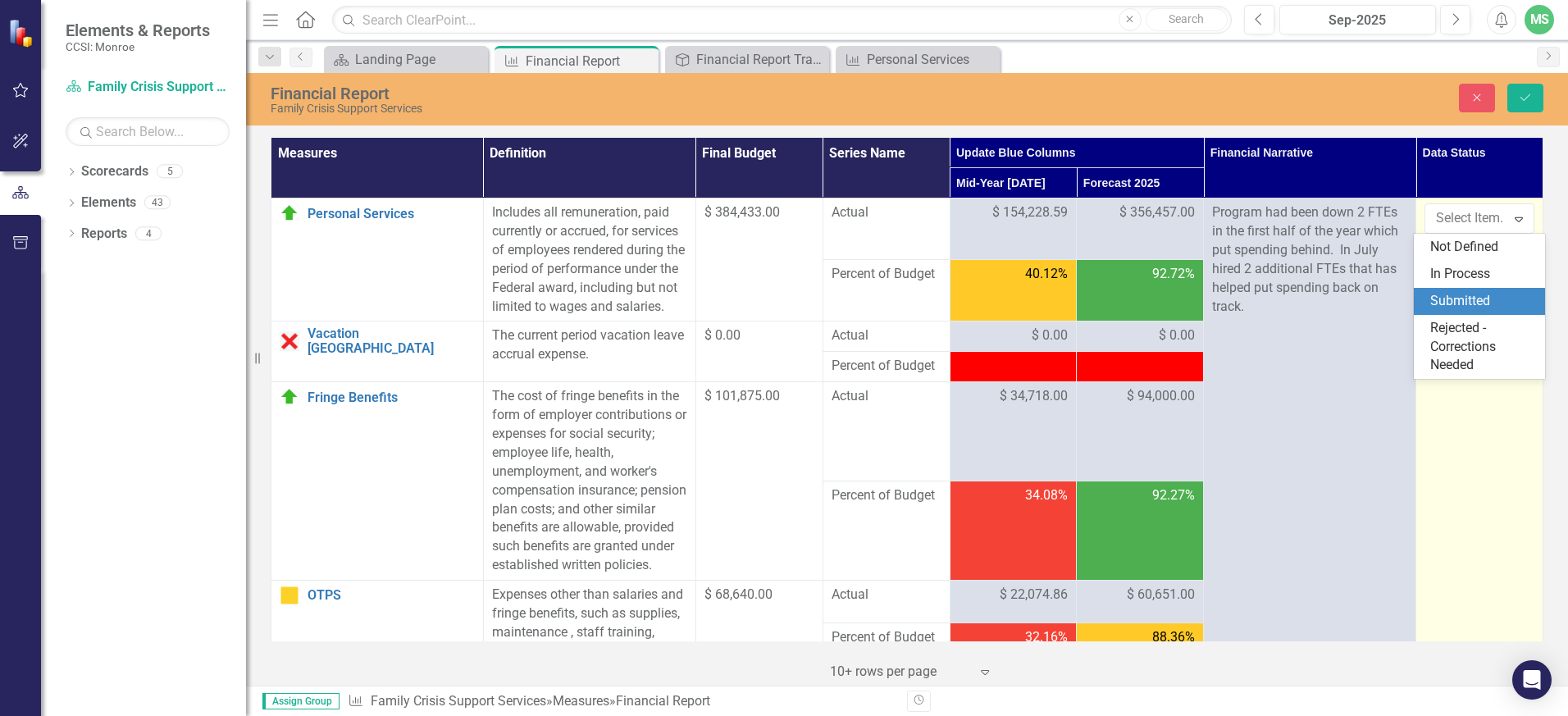
click at [1477, 295] on div "Submitted" at bounding box center [1483, 300] width 105 height 18
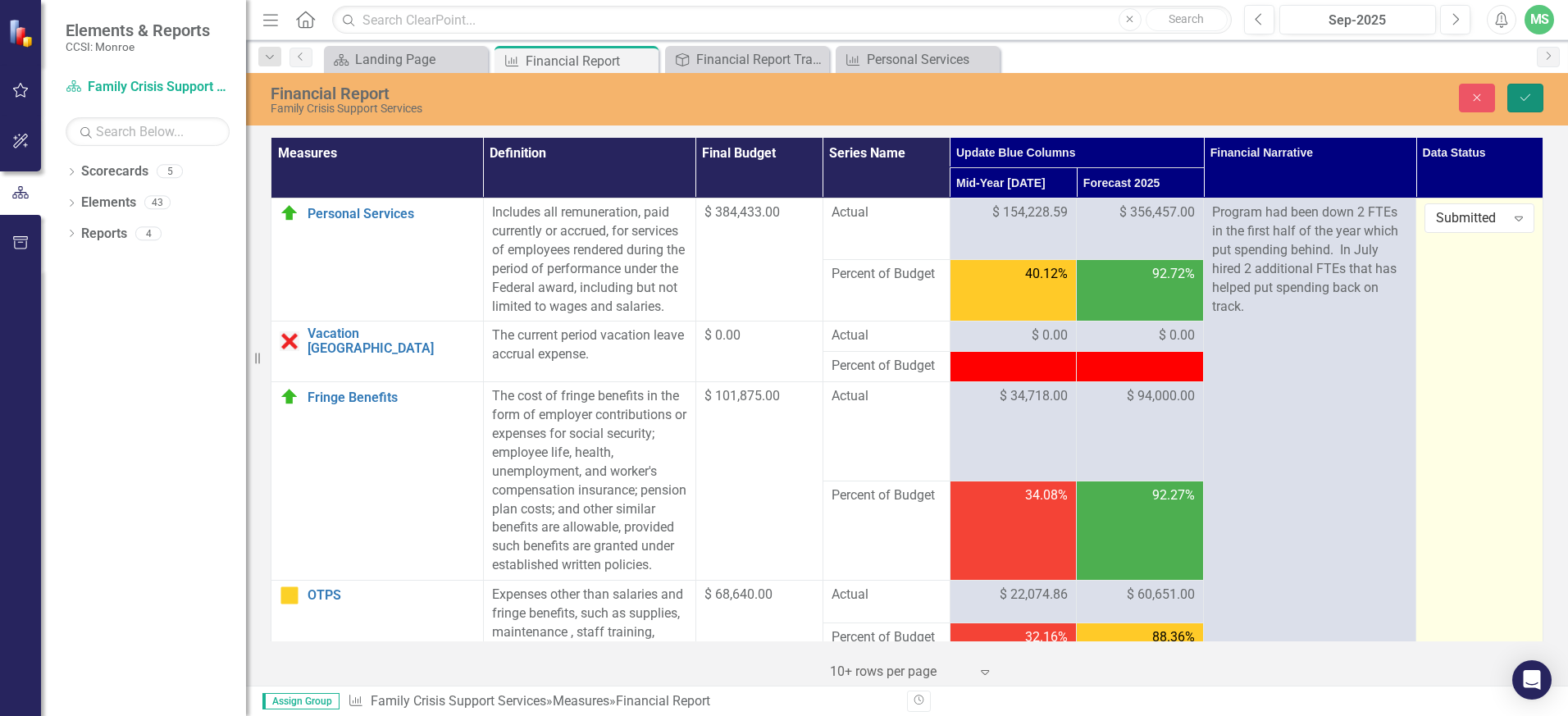
click at [1523, 101] on icon "Save" at bounding box center [1524, 98] width 15 height 12
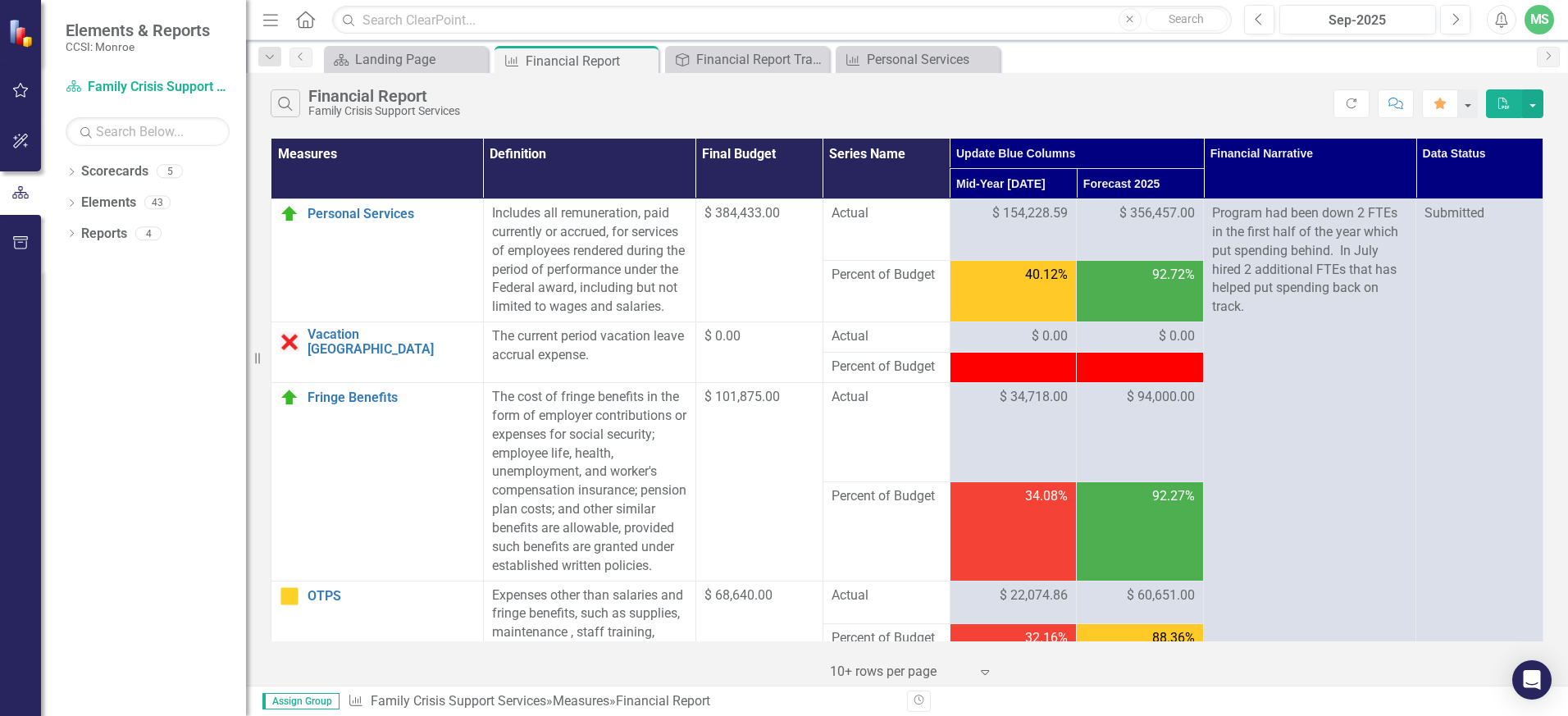
click at [303, 14] on icon at bounding box center [305, 19] width 18 height 17
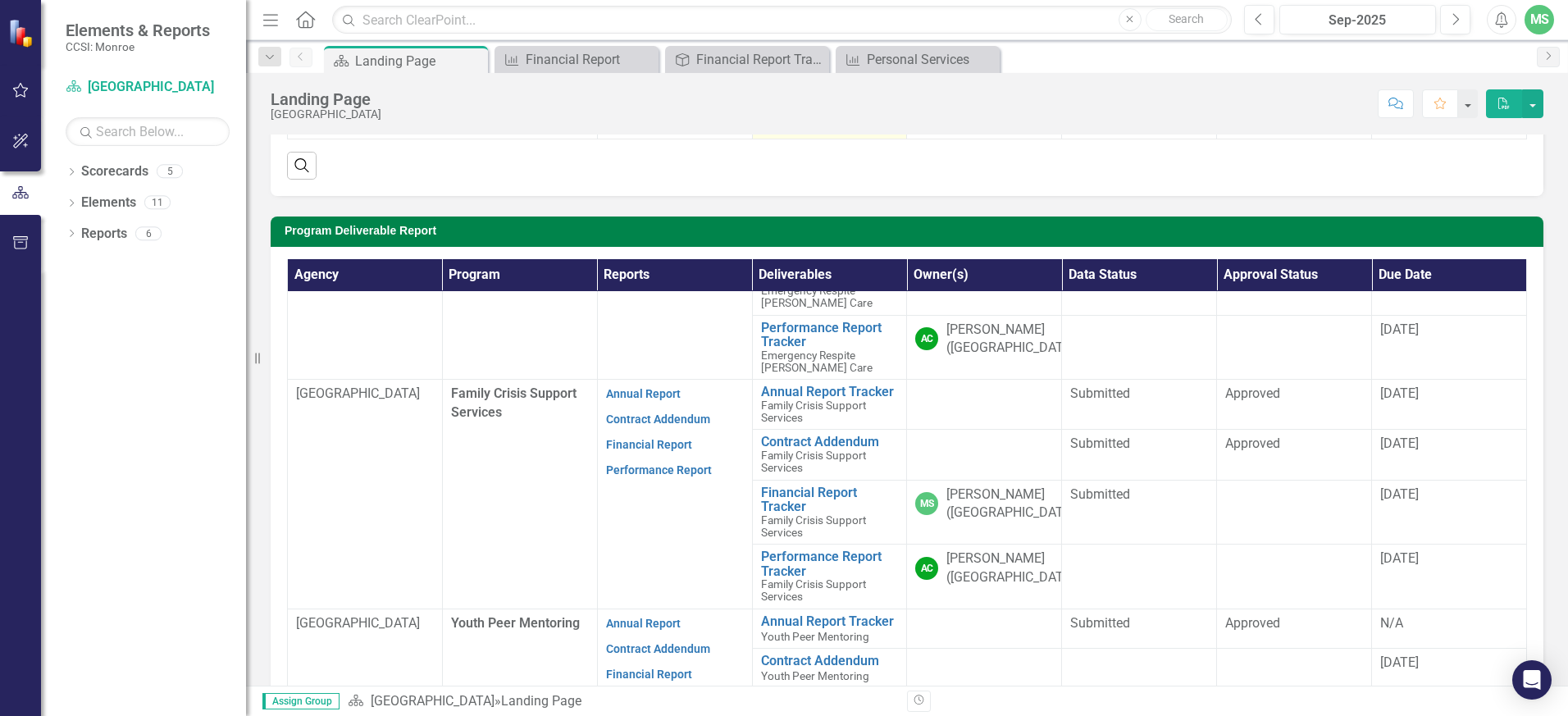
scroll to position [113, 0]
click at [1544, 18] on div "MS" at bounding box center [1539, 19] width 29 height 29
click at [1485, 208] on link "Logout Log Out" at bounding box center [1487, 207] width 129 height 30
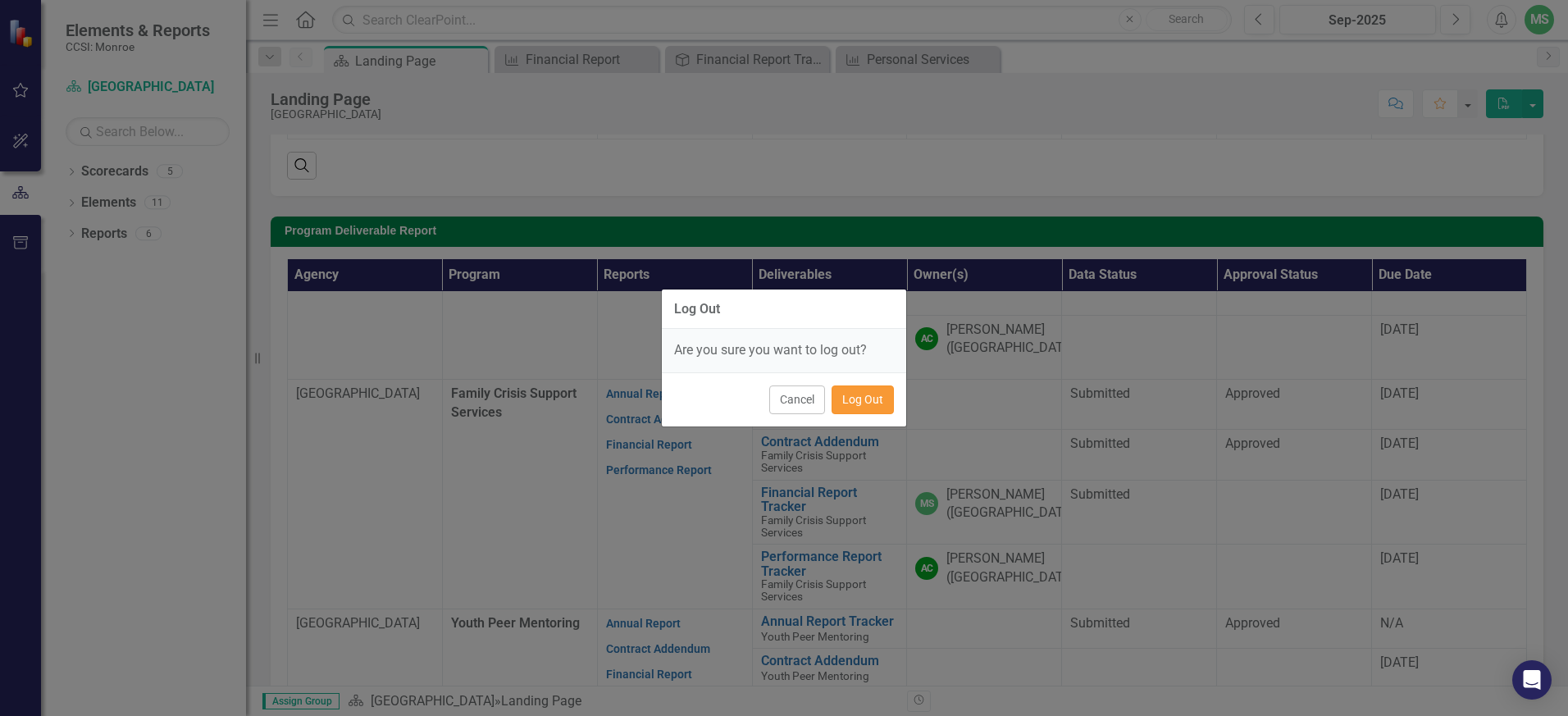
click at [880, 399] on button "Log Out" at bounding box center [863, 400] width 62 height 29
